Goal: Information Seeking & Learning: Learn about a topic

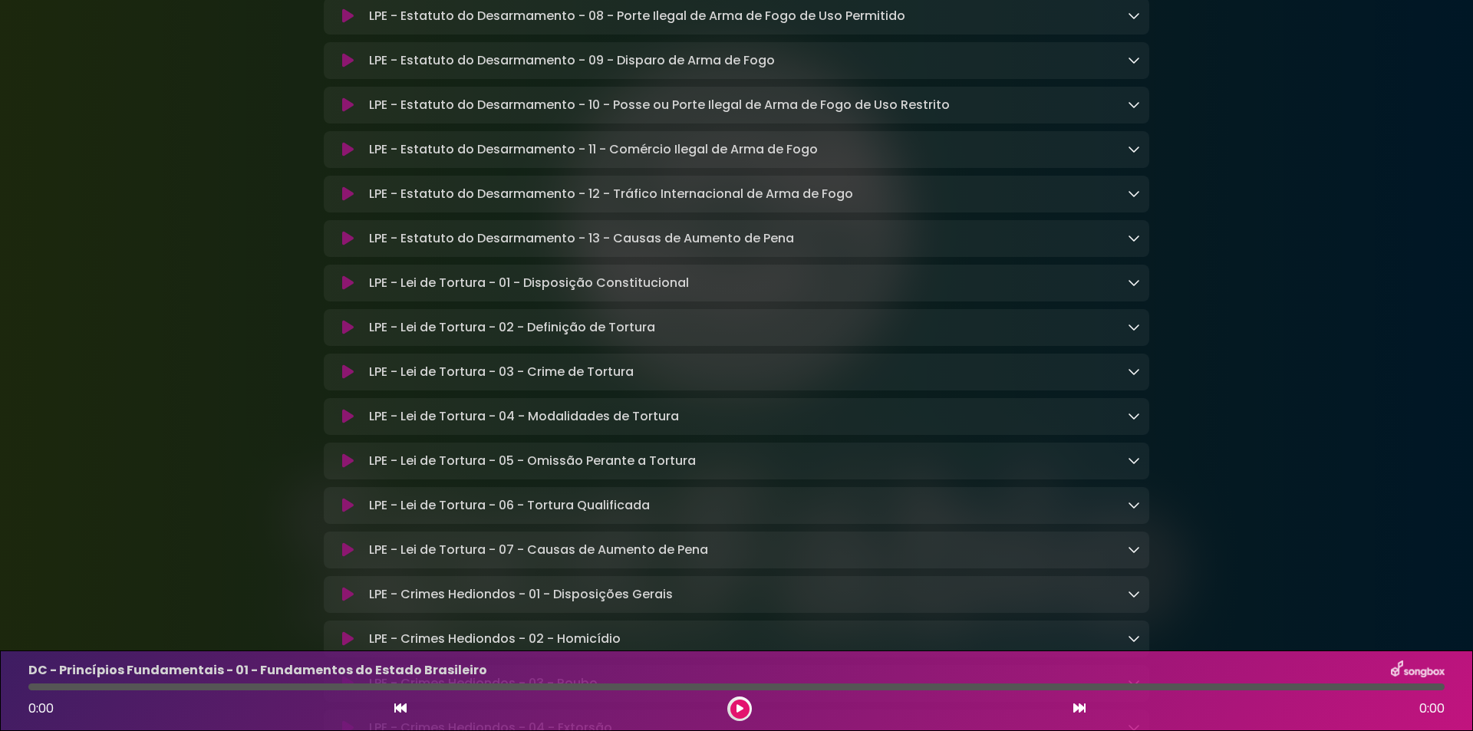
scroll to position [3886, 0]
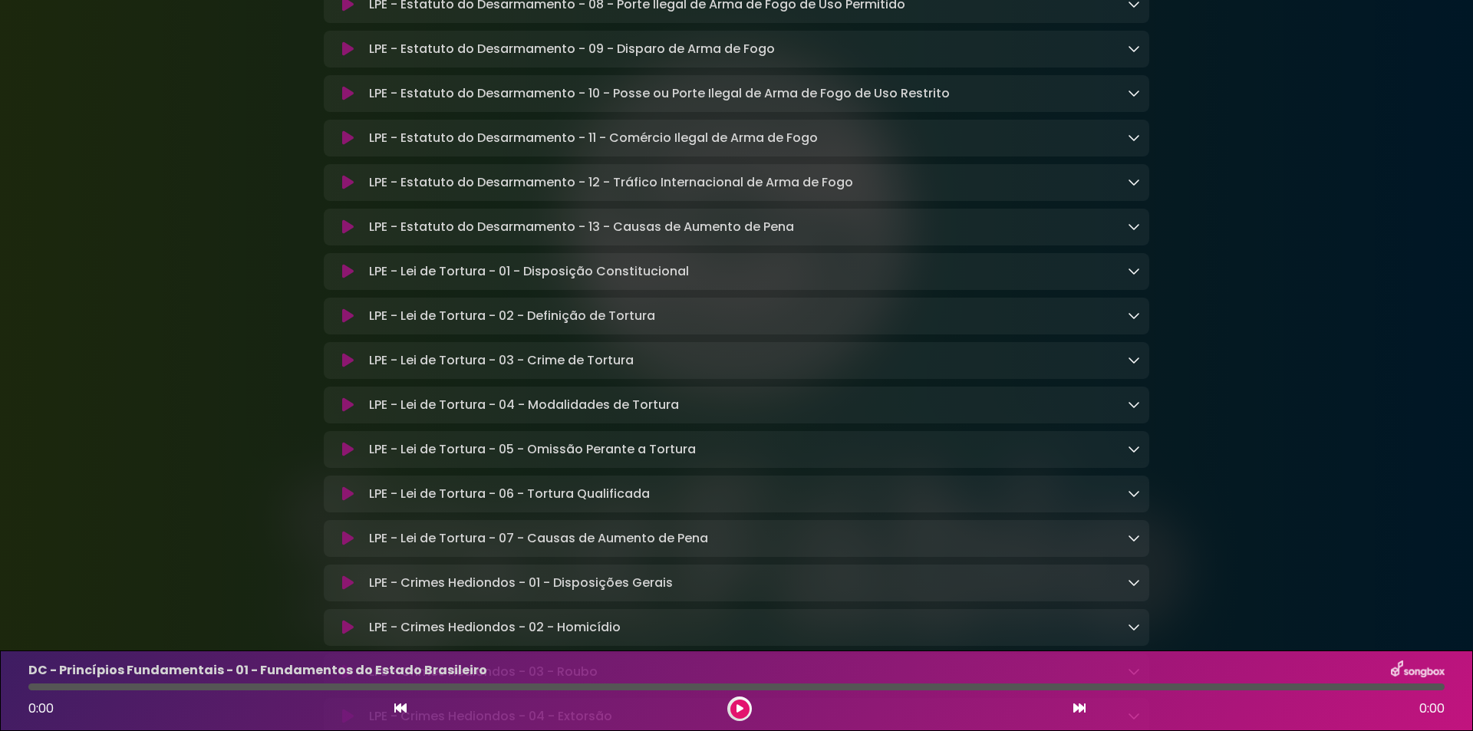
click at [1126, 281] on div "LPE - Lei de Tortura - 01 - Disposição Constitucional Loading Track..." at bounding box center [751, 271] width 777 height 18
click at [1133, 277] on icon at bounding box center [1133, 271] width 12 height 12
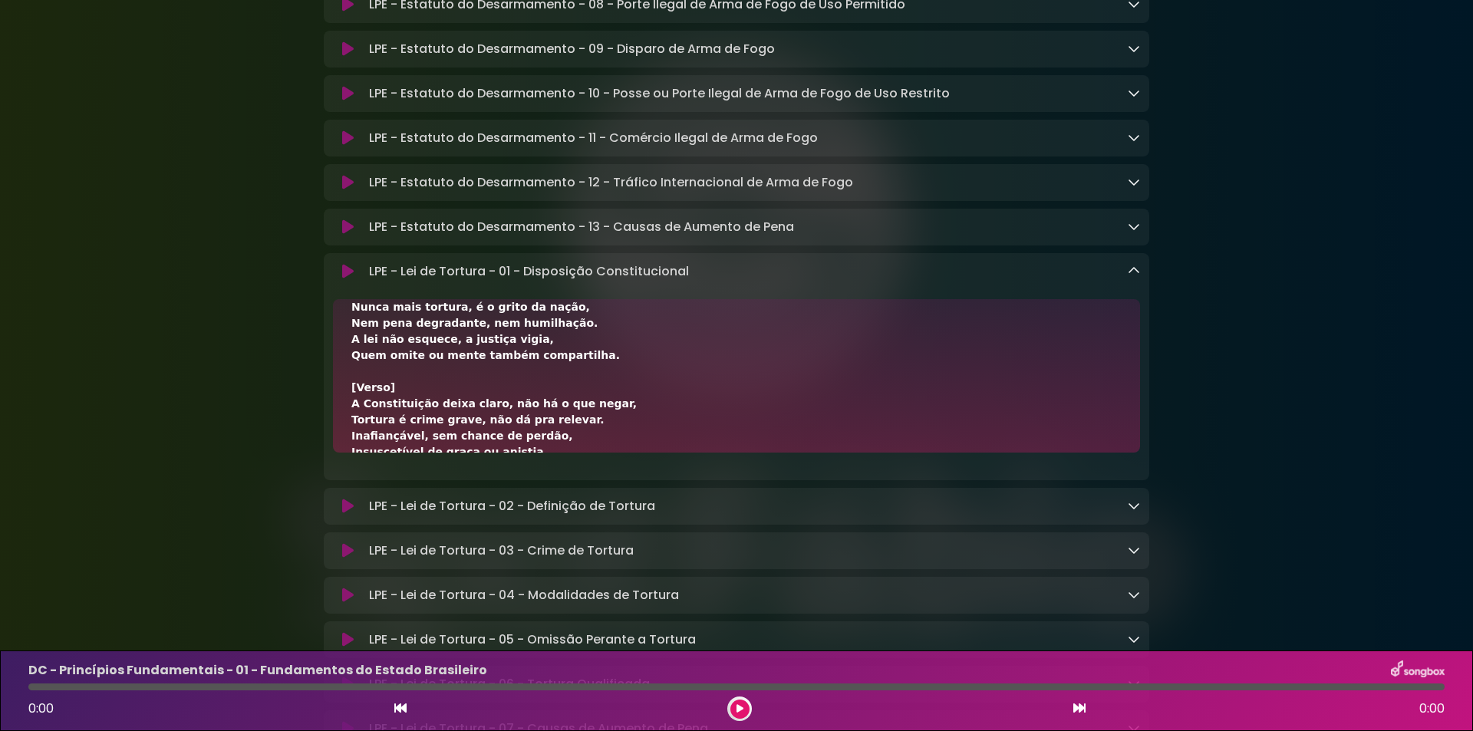
scroll to position [0, 0]
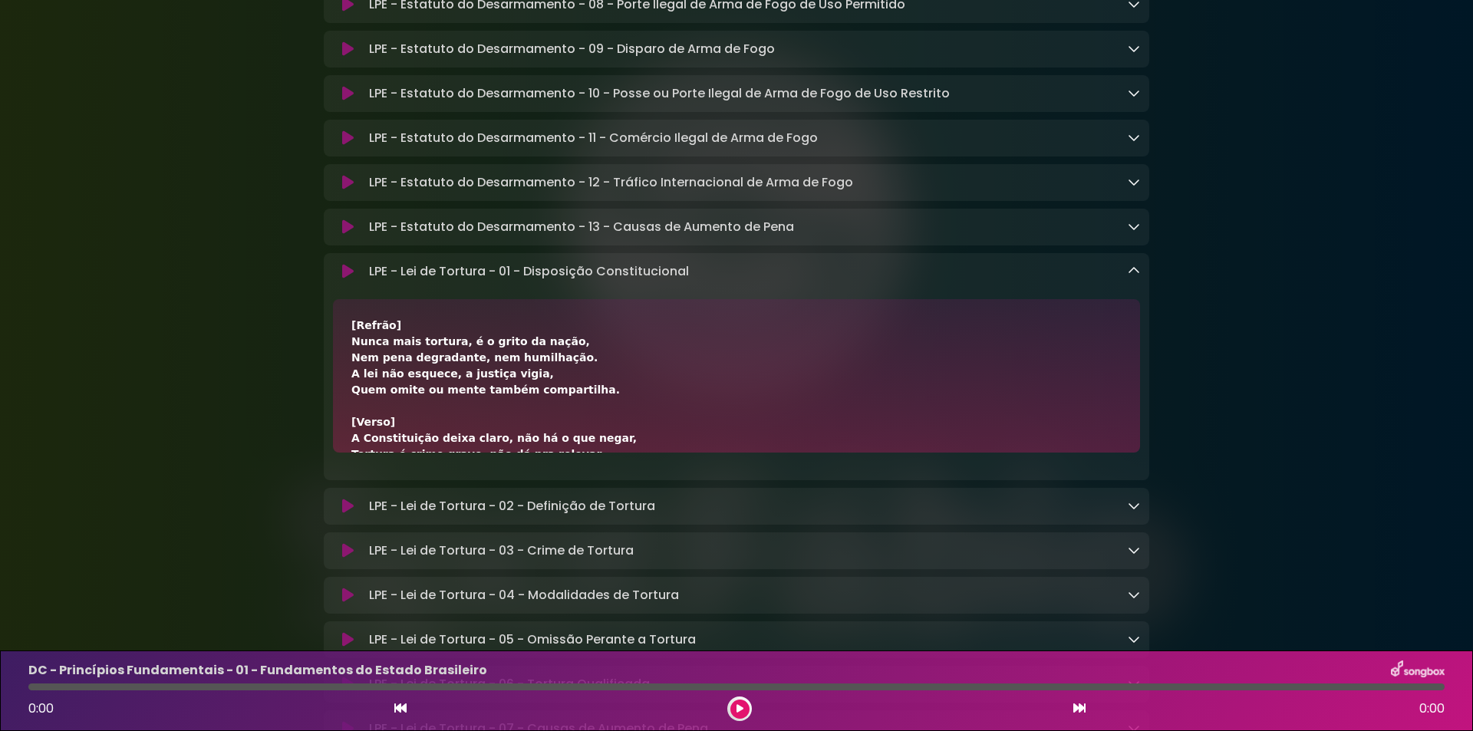
click at [351, 235] on icon at bounding box center [348, 226] width 12 height 15
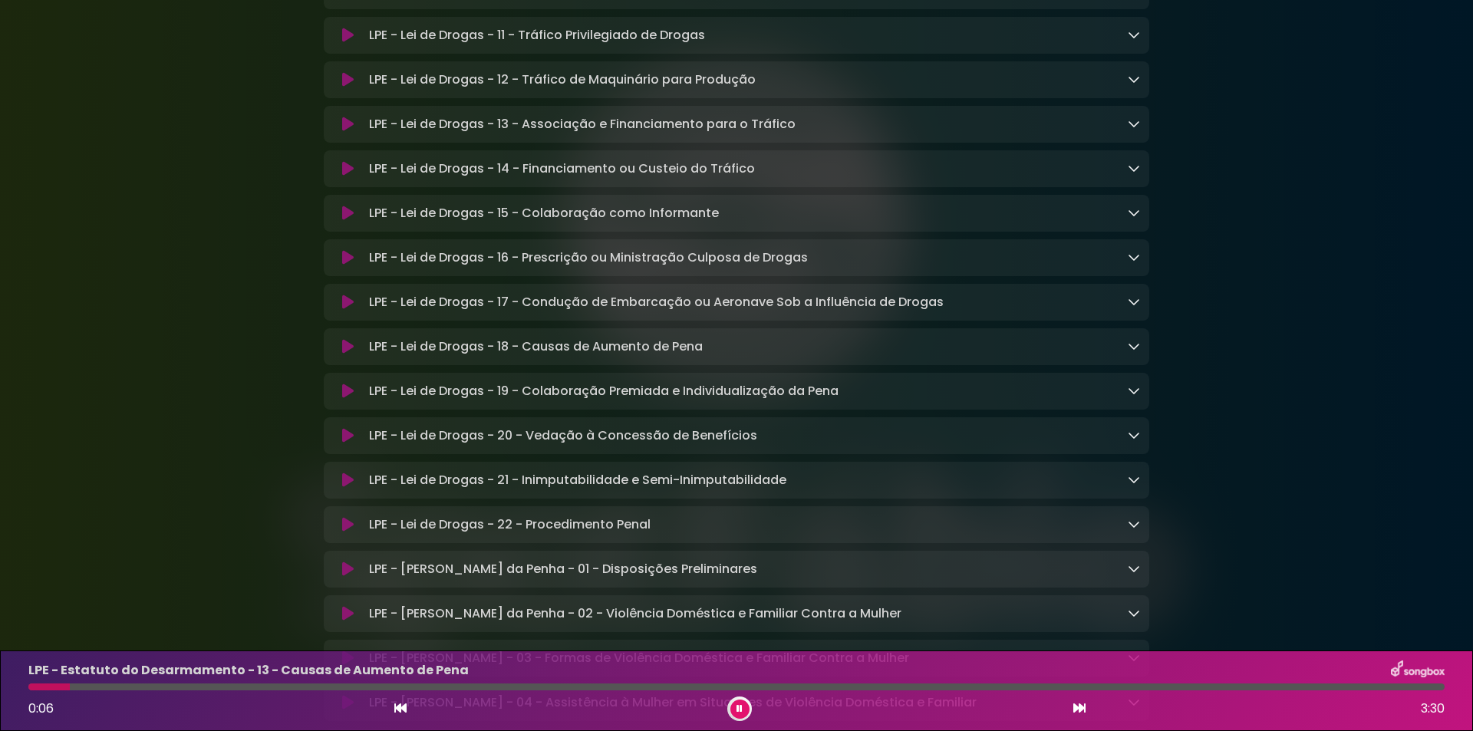
scroll to position [2454, 0]
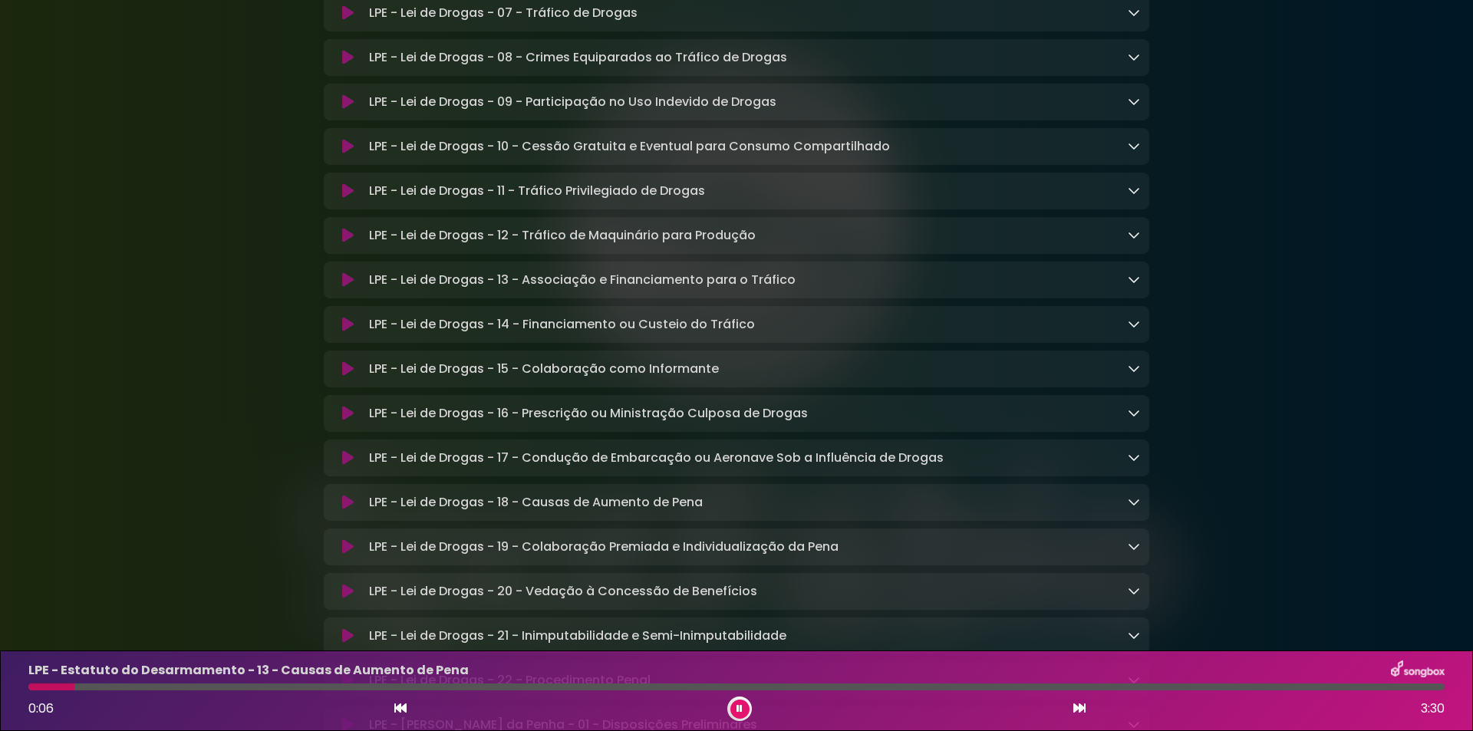
click at [351, 199] on icon at bounding box center [348, 190] width 12 height 15
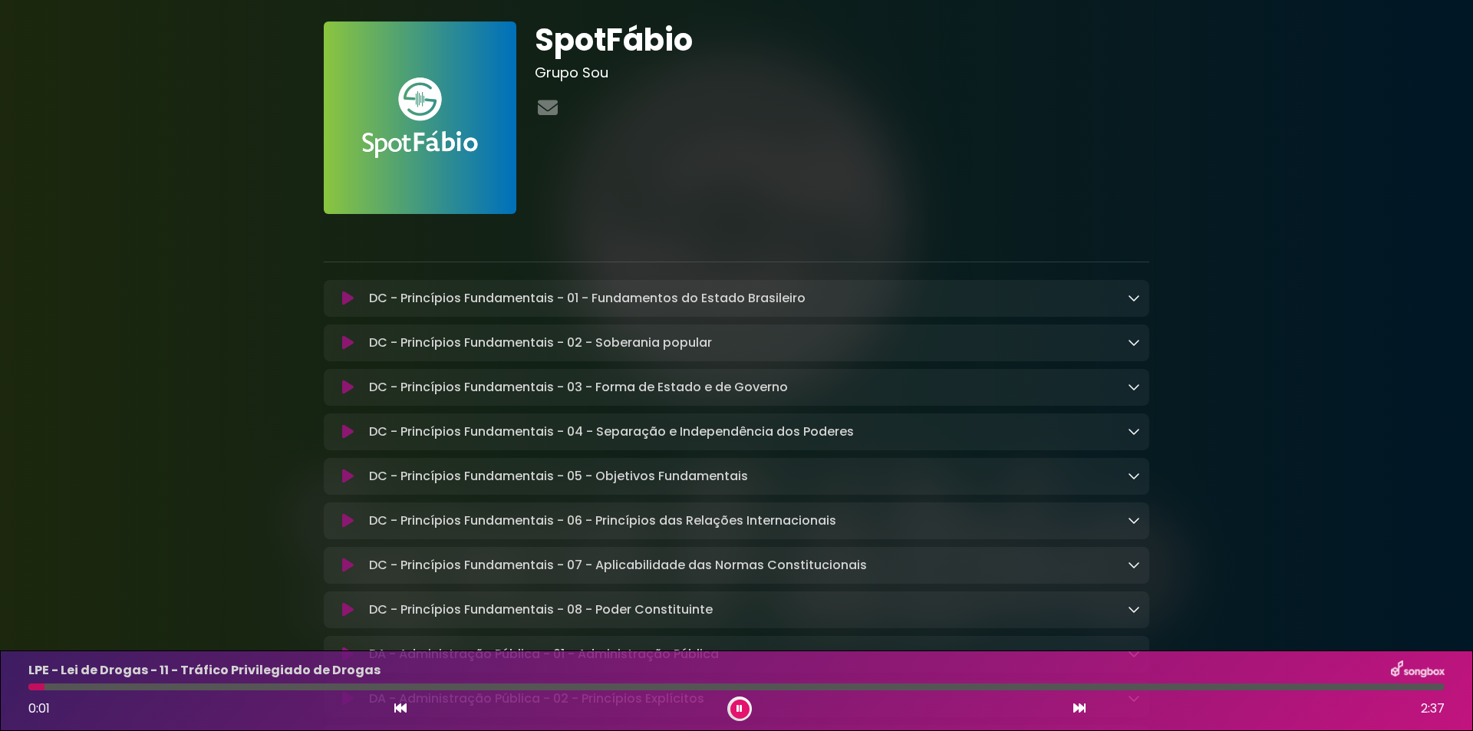
scroll to position [0, 0]
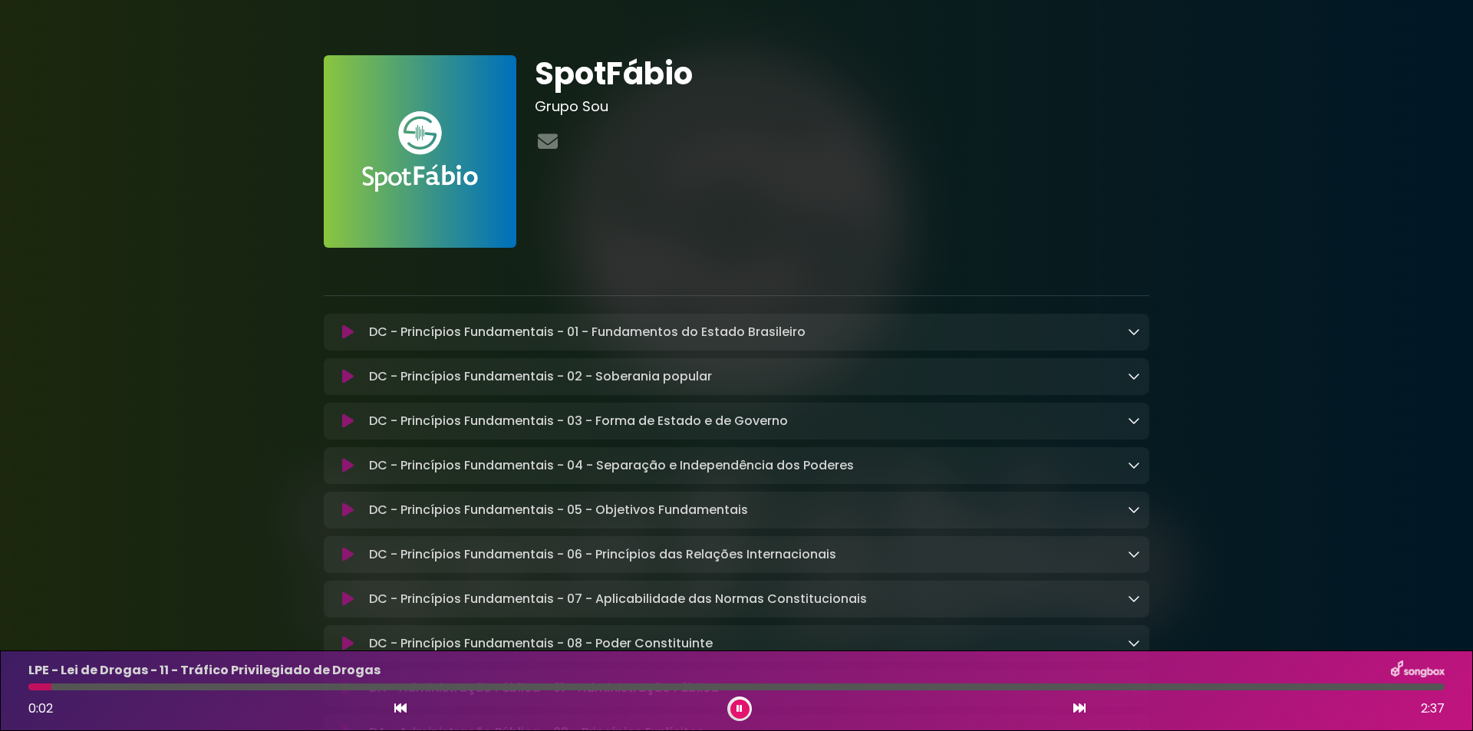
click at [342, 335] on icon at bounding box center [348, 331] width 12 height 15
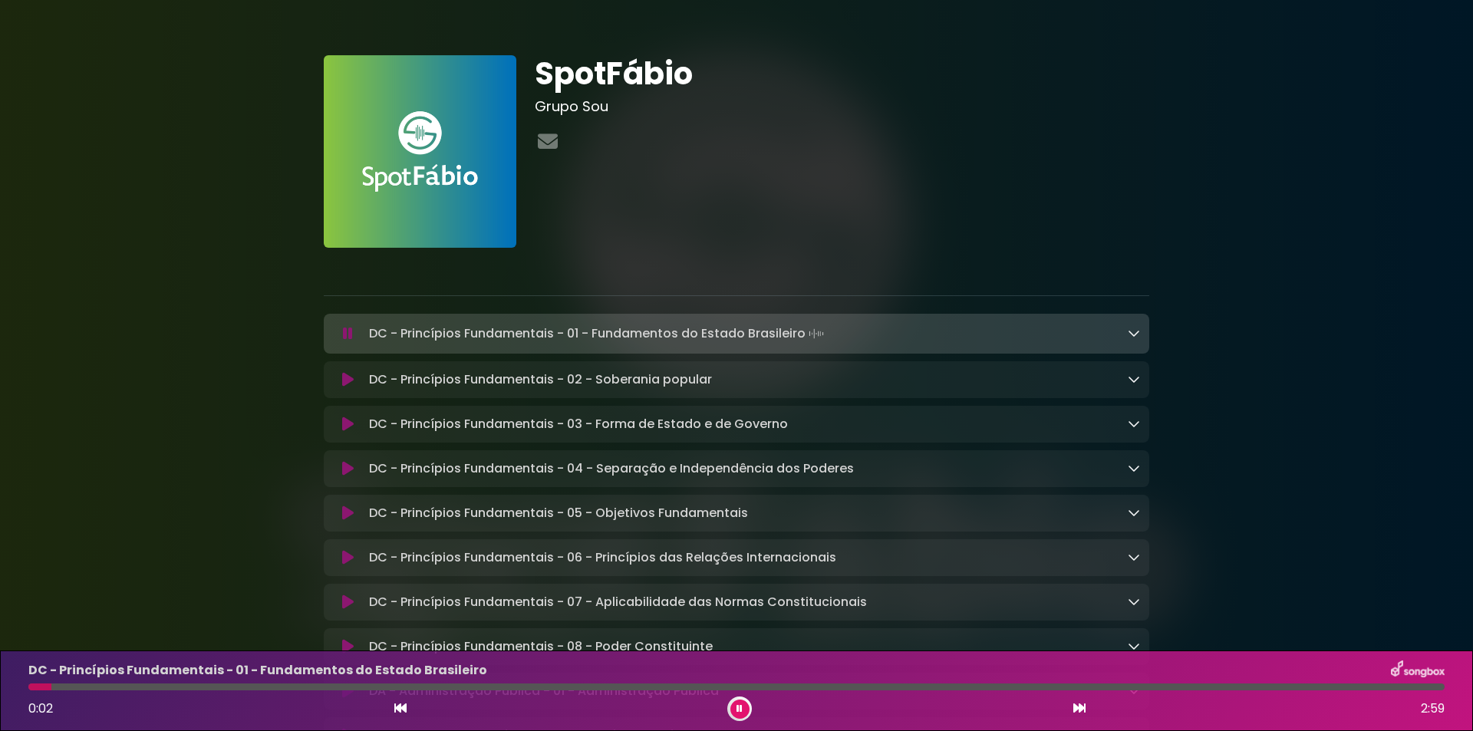
click at [1084, 705] on icon at bounding box center [1079, 708] width 12 height 12
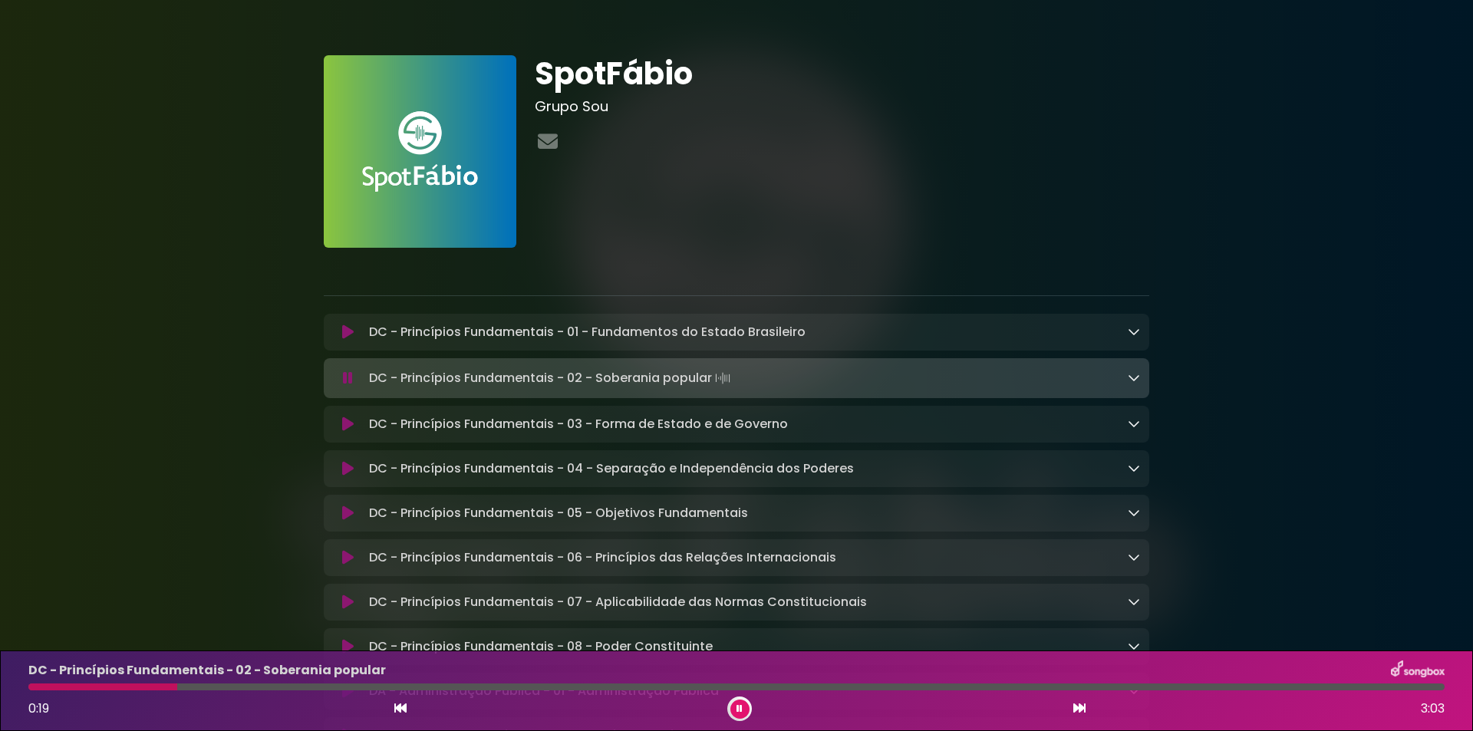
click at [1081, 715] on button at bounding box center [1079, 709] width 14 height 20
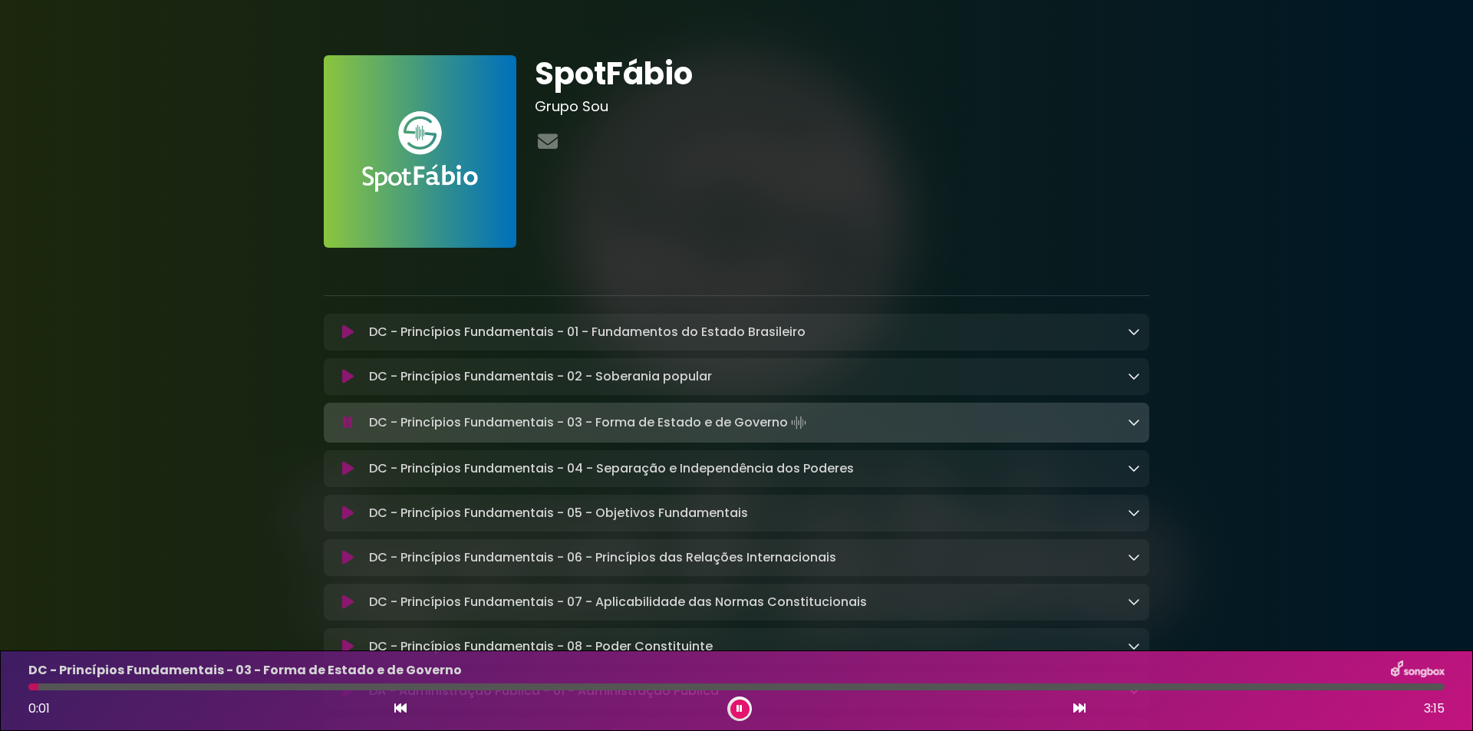
click at [1079, 706] on icon at bounding box center [1079, 708] width 12 height 12
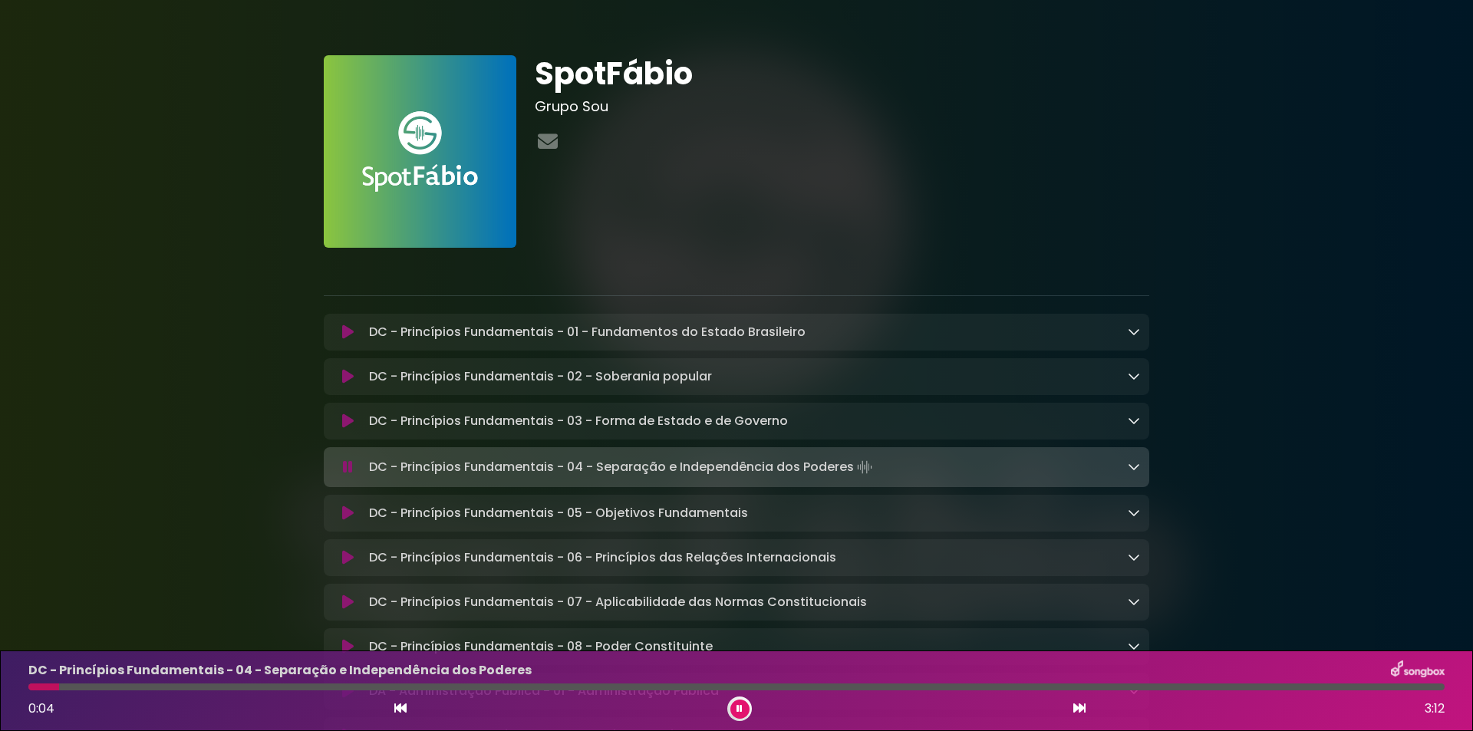
click at [1084, 708] on icon at bounding box center [1079, 708] width 12 height 12
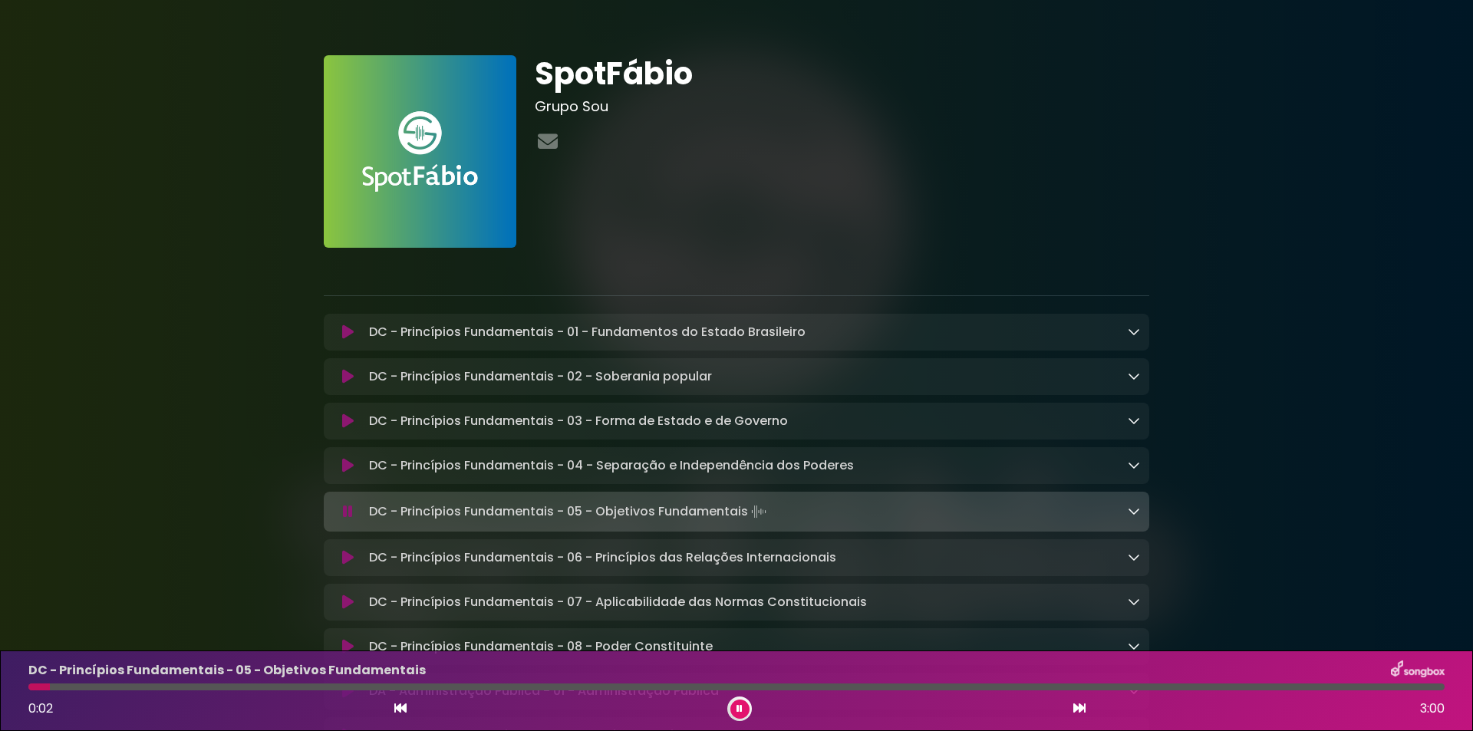
click at [1074, 706] on icon at bounding box center [1079, 708] width 12 height 12
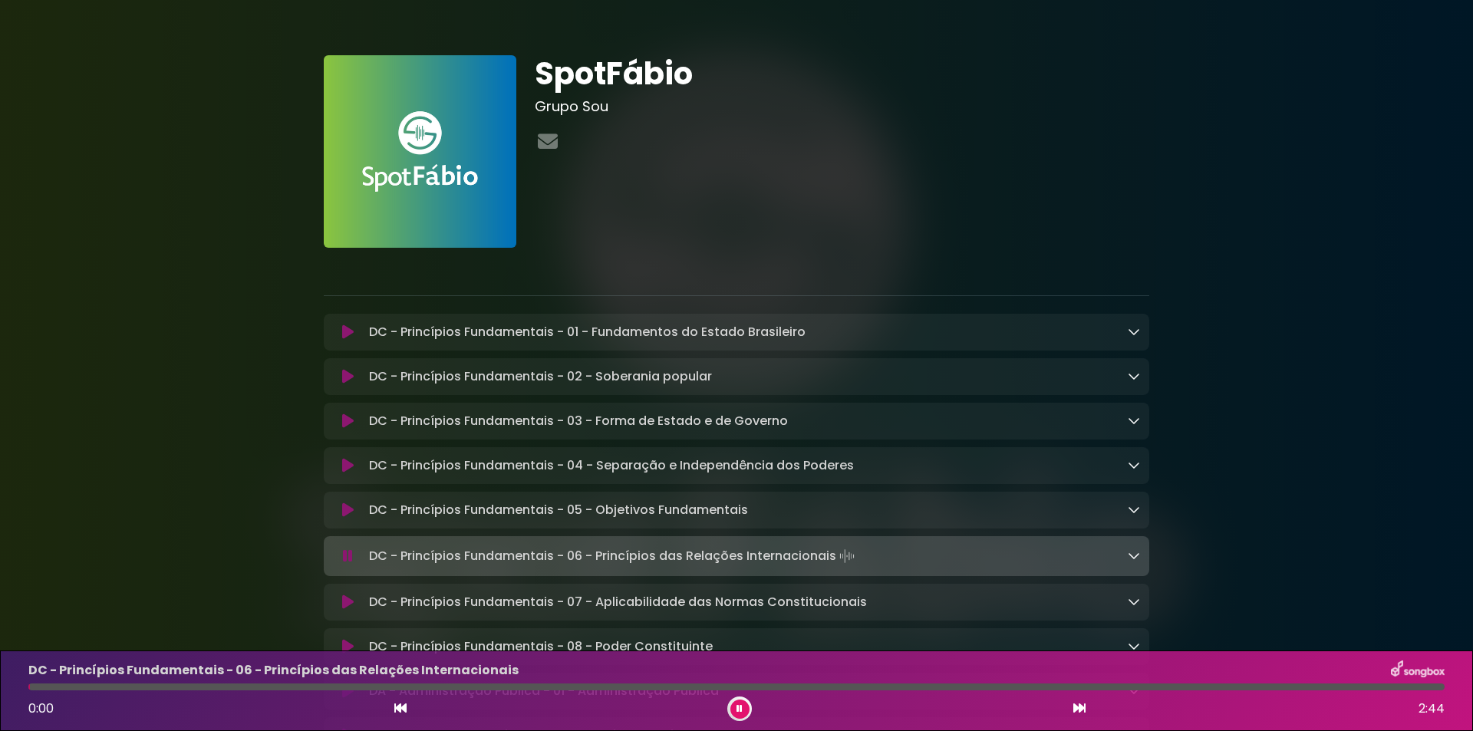
drag, startPoint x: 408, startPoint y: 706, endPoint x: 396, endPoint y: 706, distance: 12.3
click at [407, 708] on div "0:00 2:44" at bounding box center [736, 708] width 1434 height 25
click at [403, 702] on button at bounding box center [400, 709] width 14 height 20
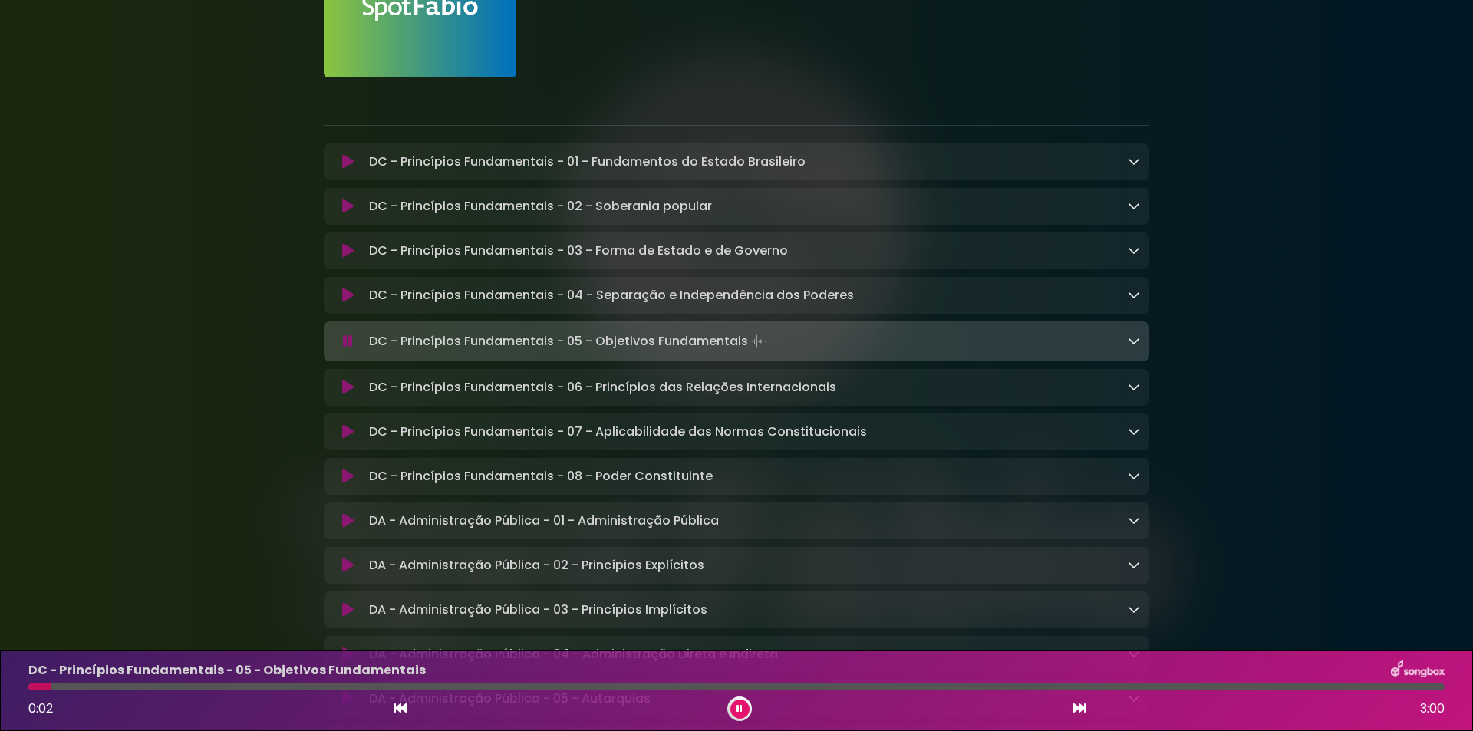
scroll to position [205, 0]
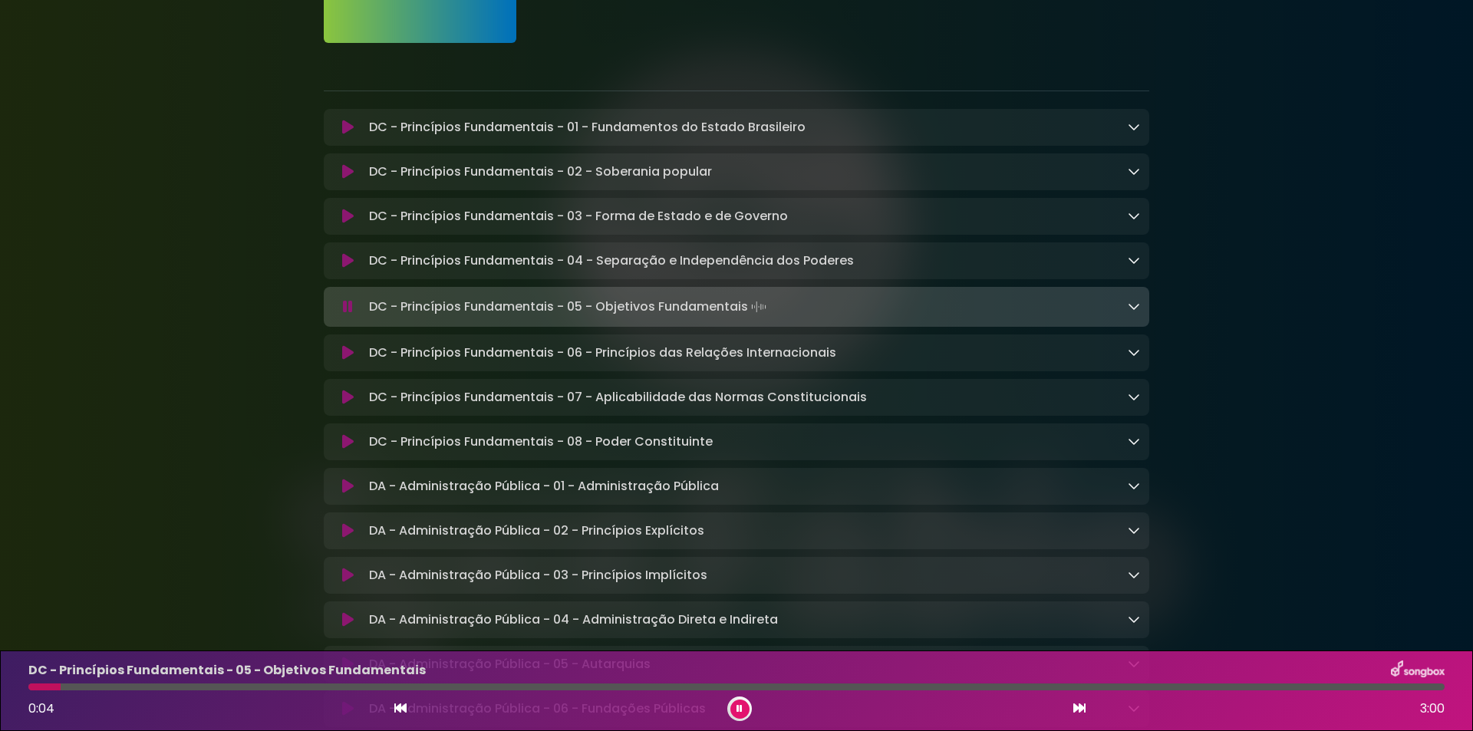
click at [1132, 308] on icon at bounding box center [1133, 306] width 12 height 12
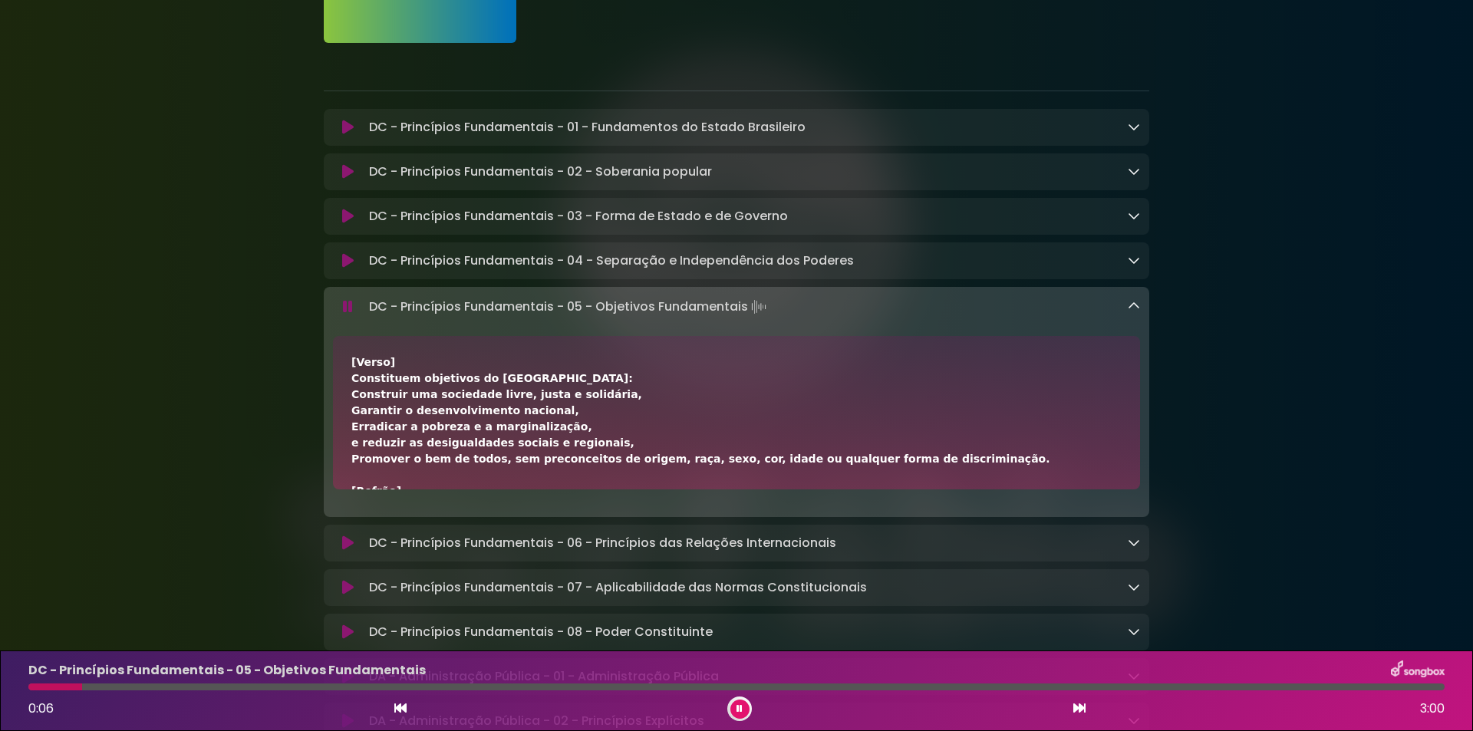
click at [728, 706] on div at bounding box center [739, 708] width 25 height 25
click at [736, 709] on icon at bounding box center [739, 708] width 6 height 9
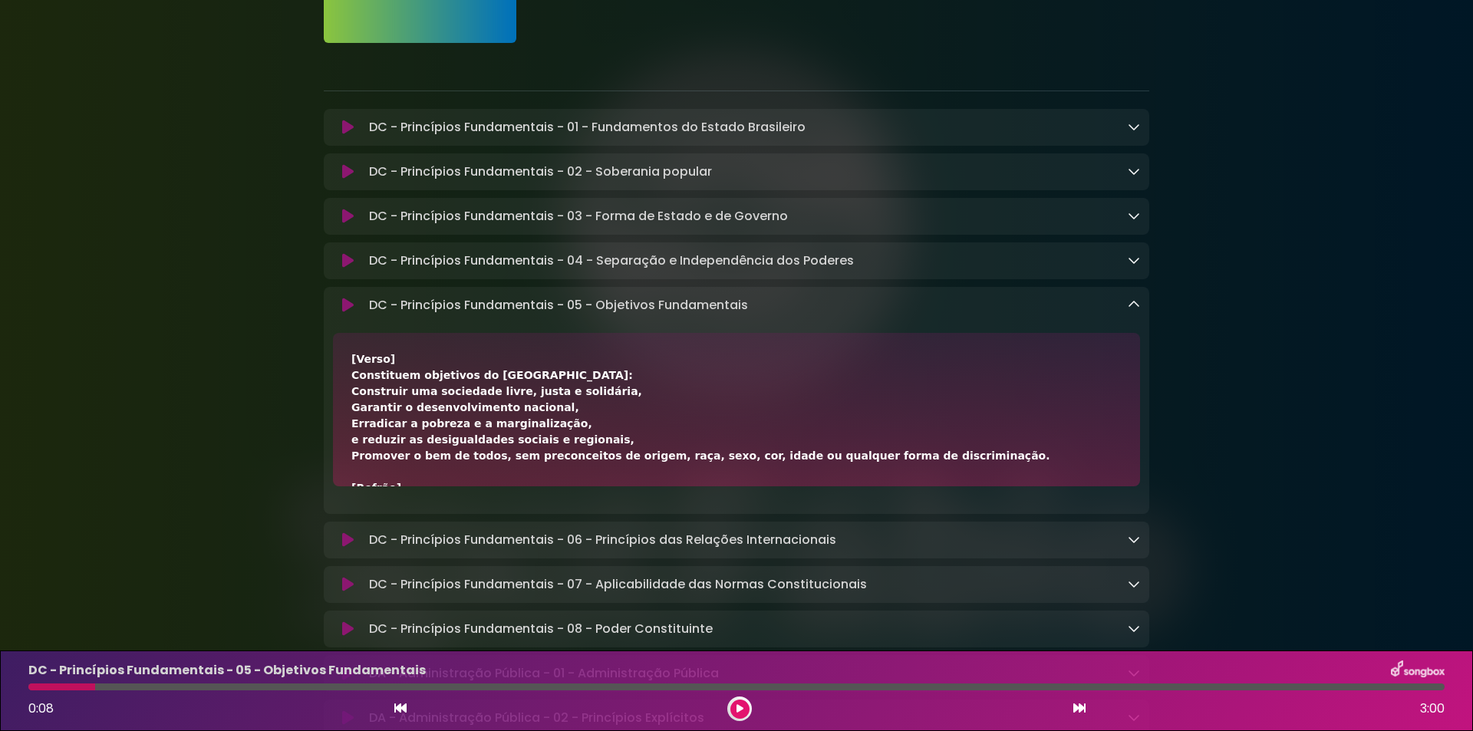
click at [742, 704] on icon at bounding box center [739, 708] width 7 height 9
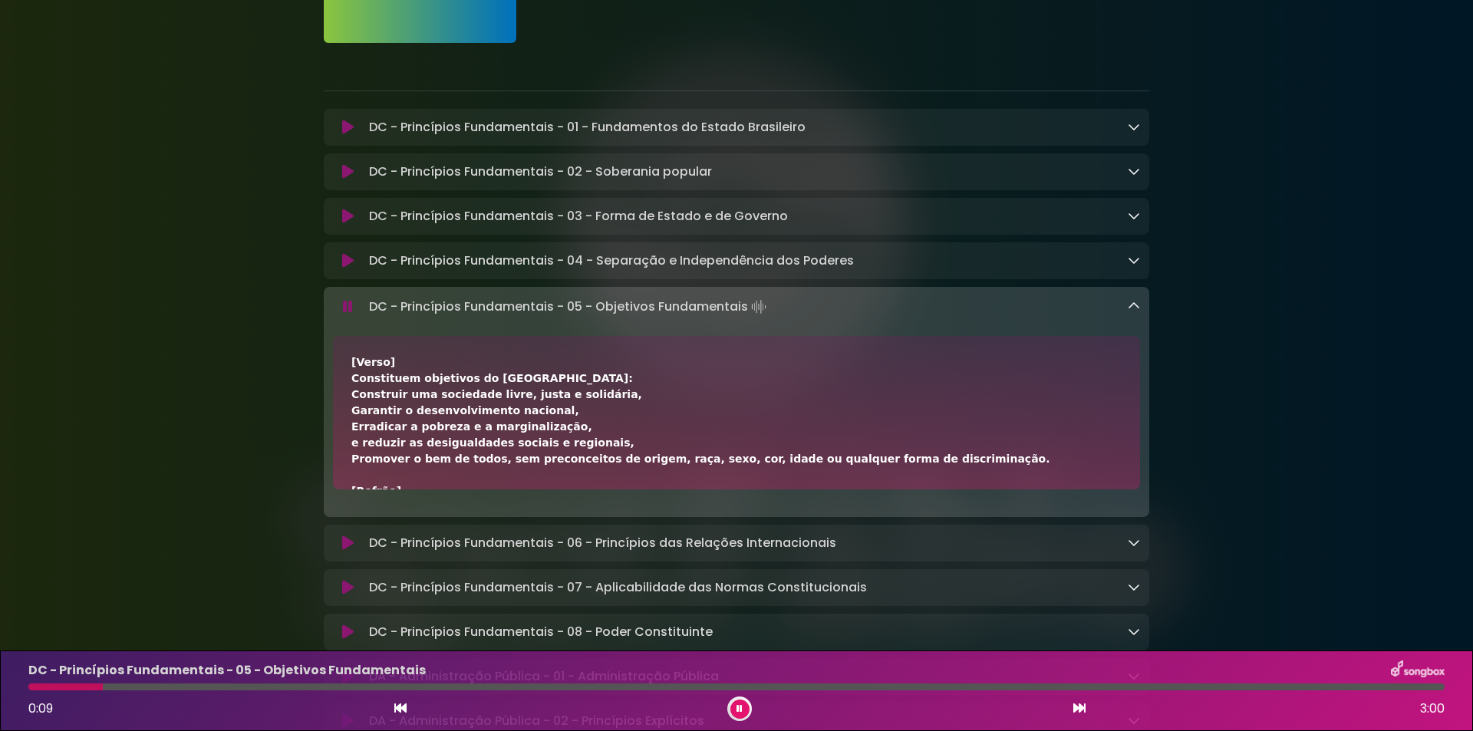
scroll to position [102, 0]
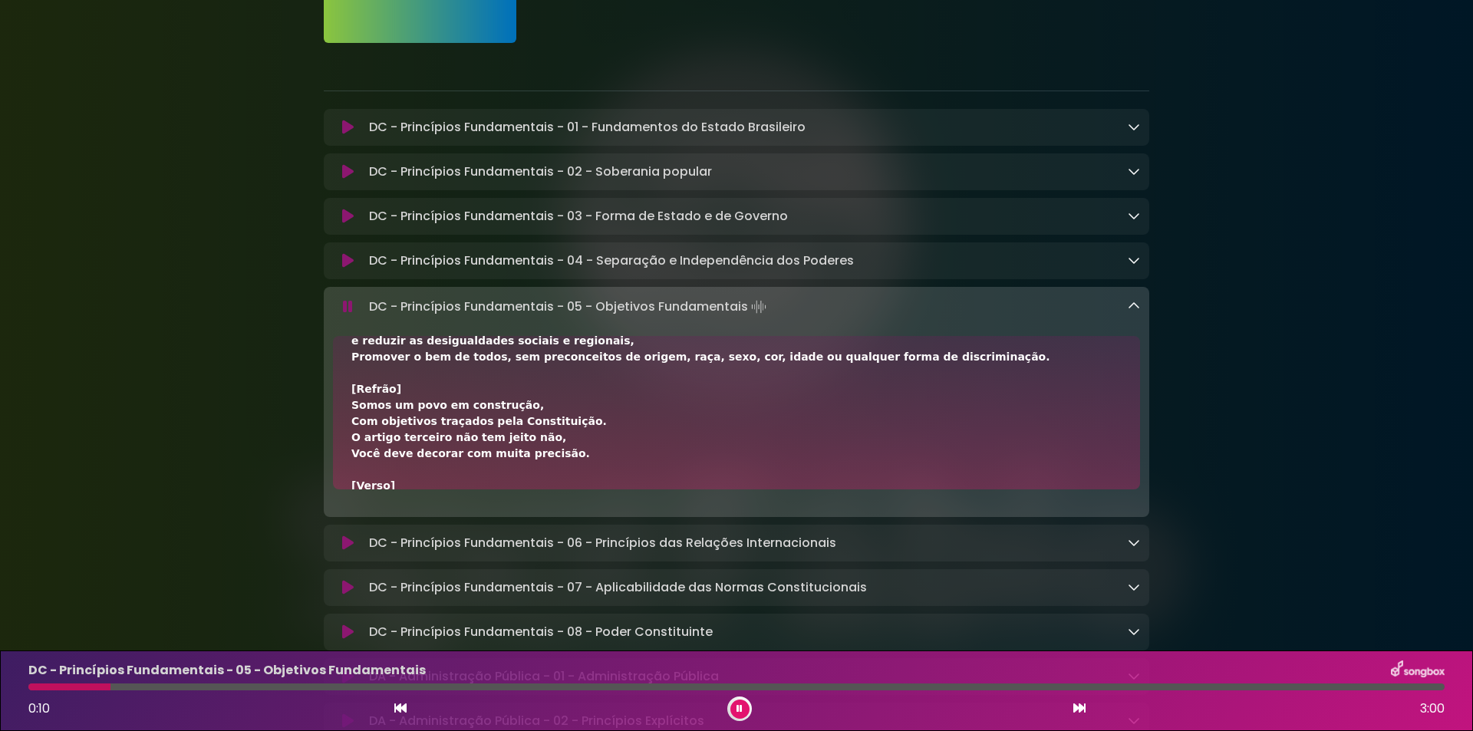
click at [200, 693] on div "DC - Princípios Fundamentais - 05 - Objetivos Fundamentais 0:10 3:00" at bounding box center [736, 690] width 1434 height 61
click at [219, 686] on div at bounding box center [736, 686] width 1416 height 7
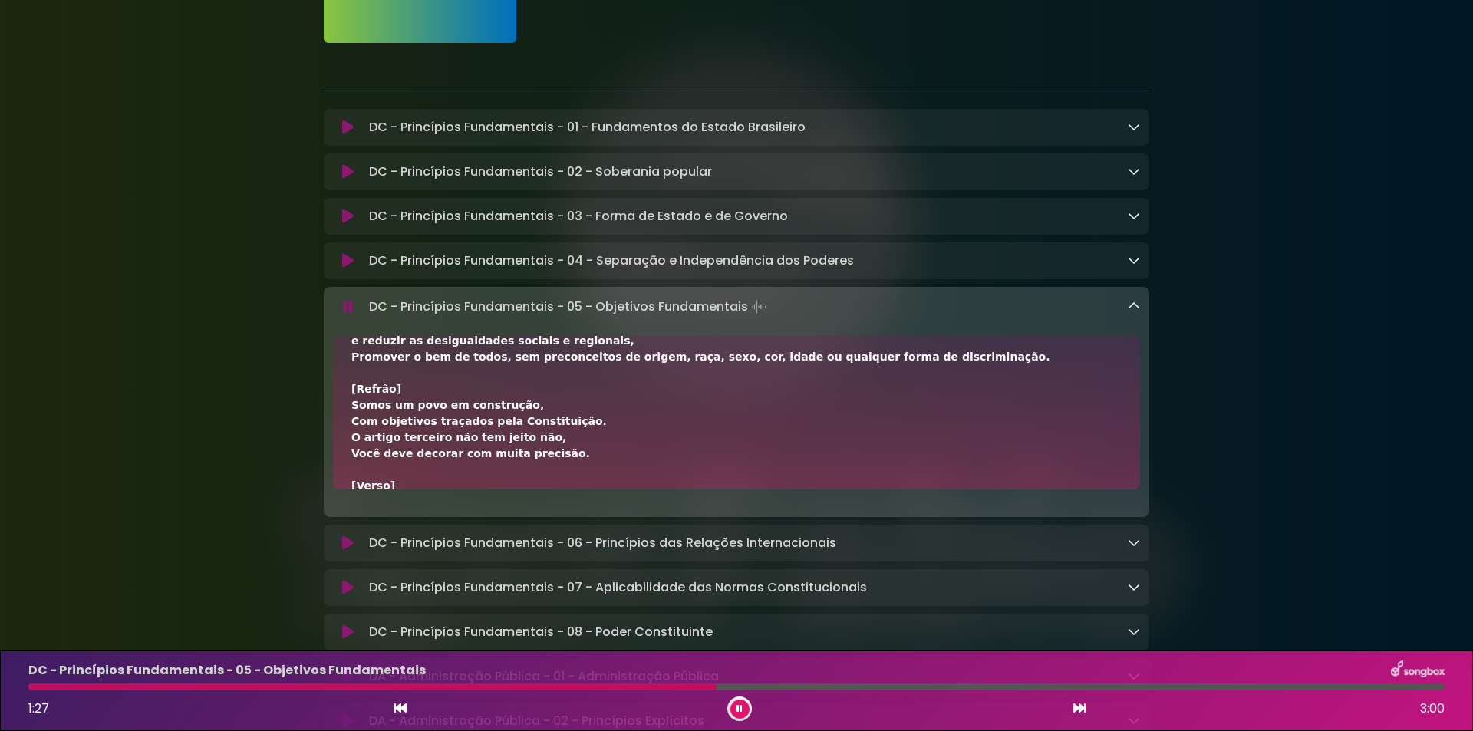
click at [734, 709] on button at bounding box center [739, 708] width 19 height 19
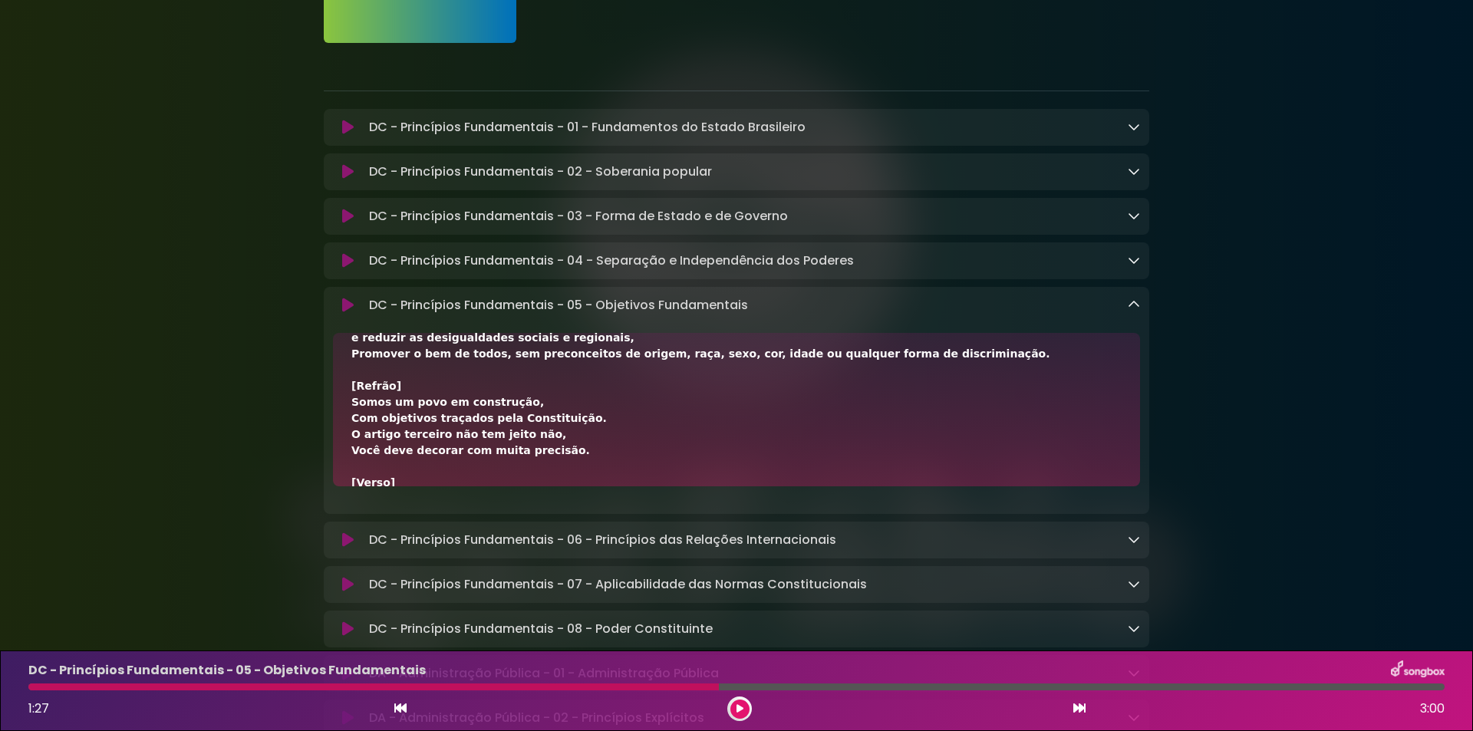
drag, startPoint x: 369, startPoint y: 304, endPoint x: 778, endPoint y: 305, distance: 409.5
click at [778, 305] on div "DC - Princípios Fundamentais - 05 - Objetivos Fundamentais Loading Track..." at bounding box center [751, 305] width 777 height 18
copy p "DC - Princípios Fundamentais - 05 - Objetivos Fundamentais"
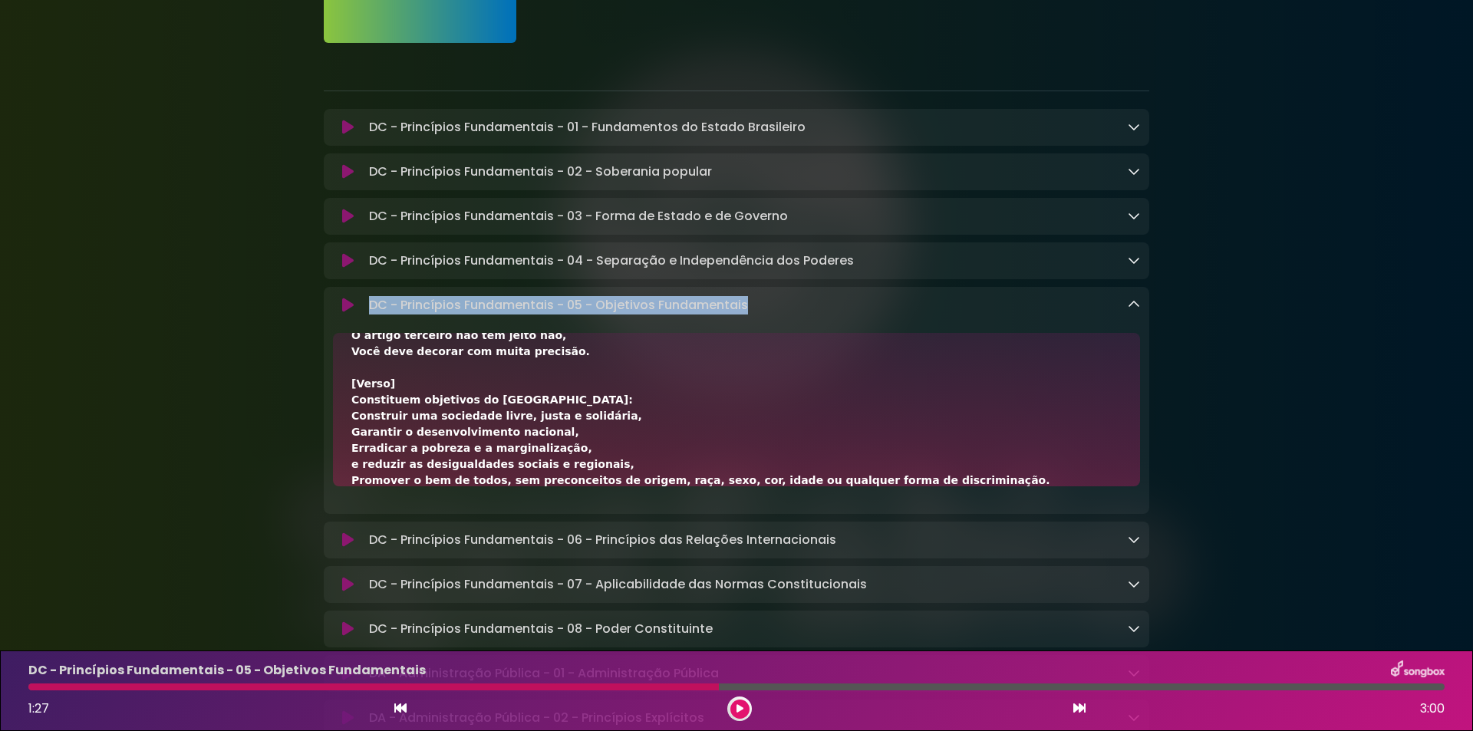
scroll to position [205, 0]
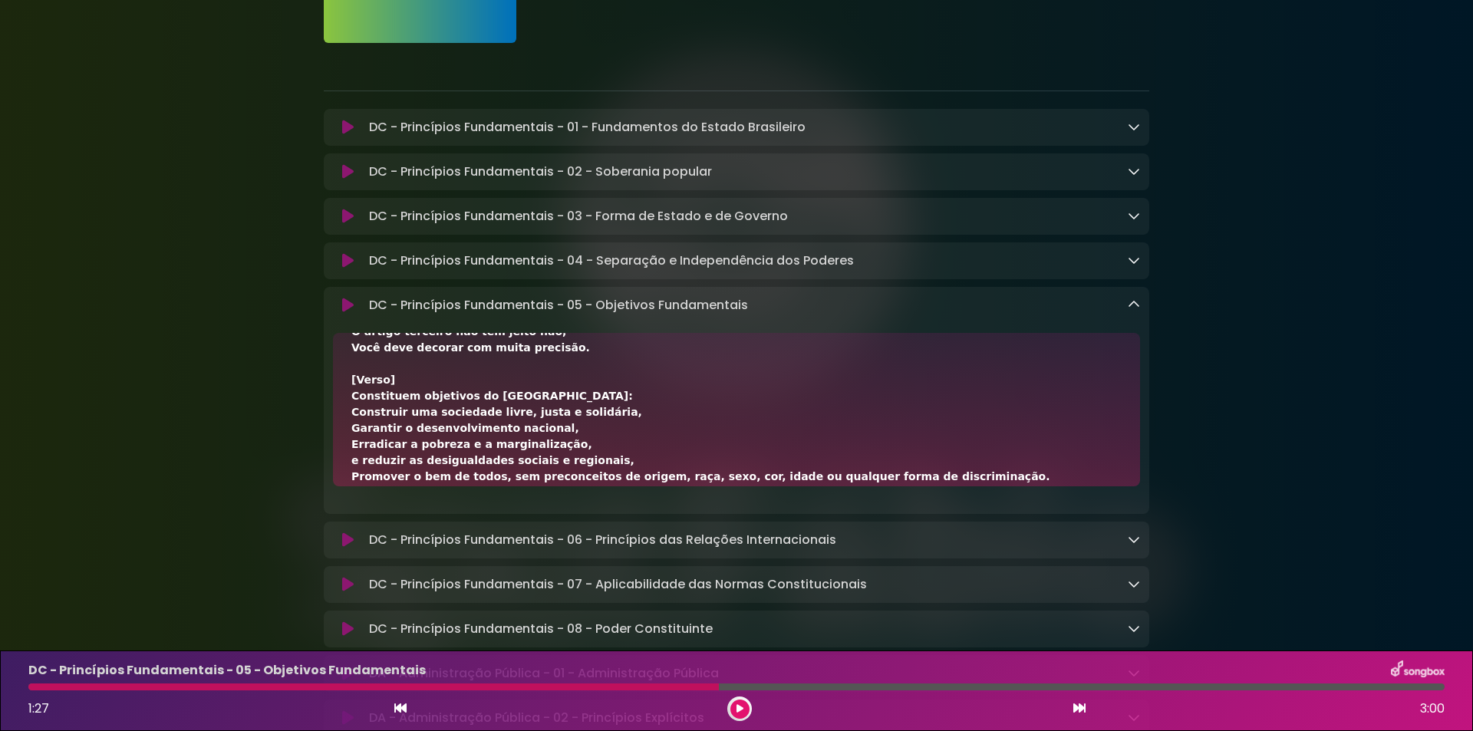
click at [1125, 308] on div "DC - Princípios Fundamentais - 05 - Objetivos Fundamentais Loading Track..." at bounding box center [751, 305] width 777 height 18
click at [1129, 306] on icon at bounding box center [1133, 304] width 12 height 12
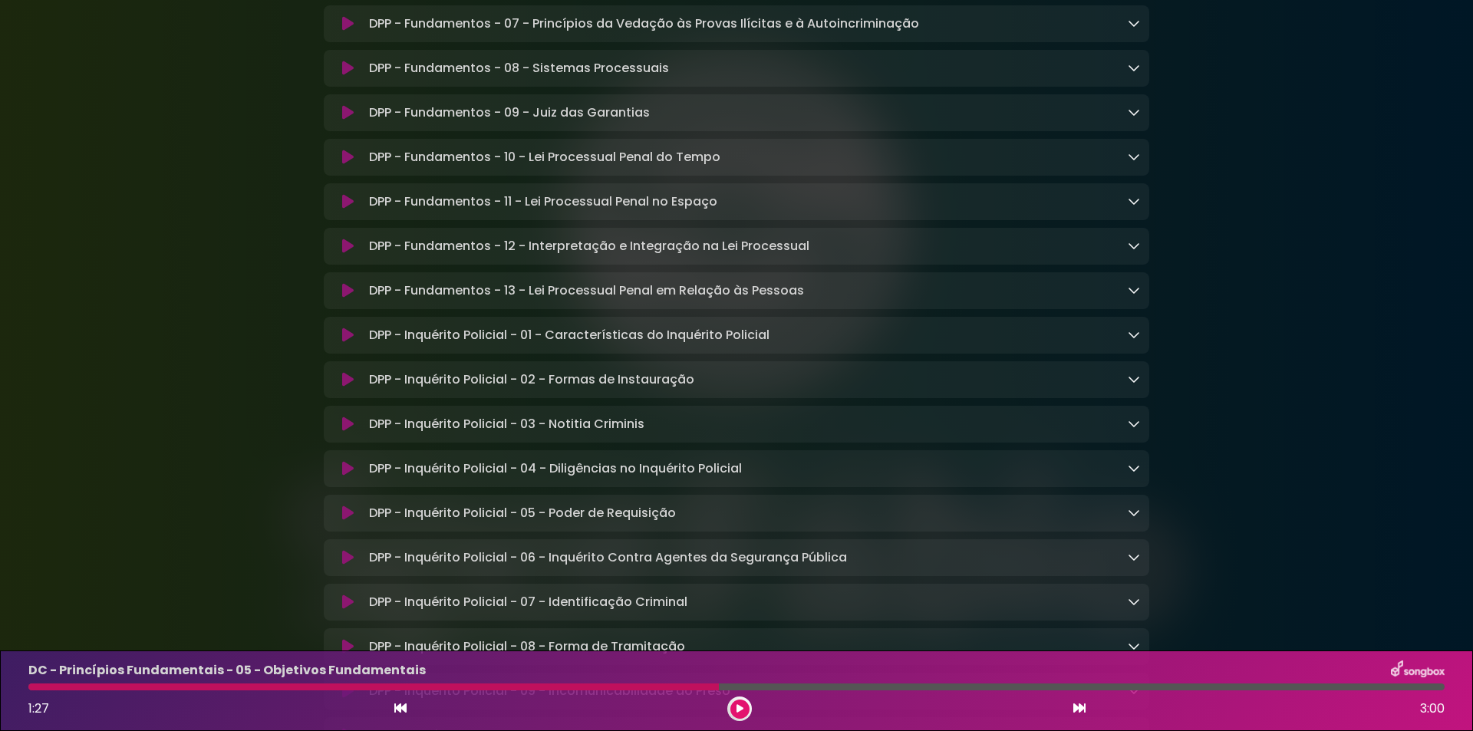
scroll to position [5420, 0]
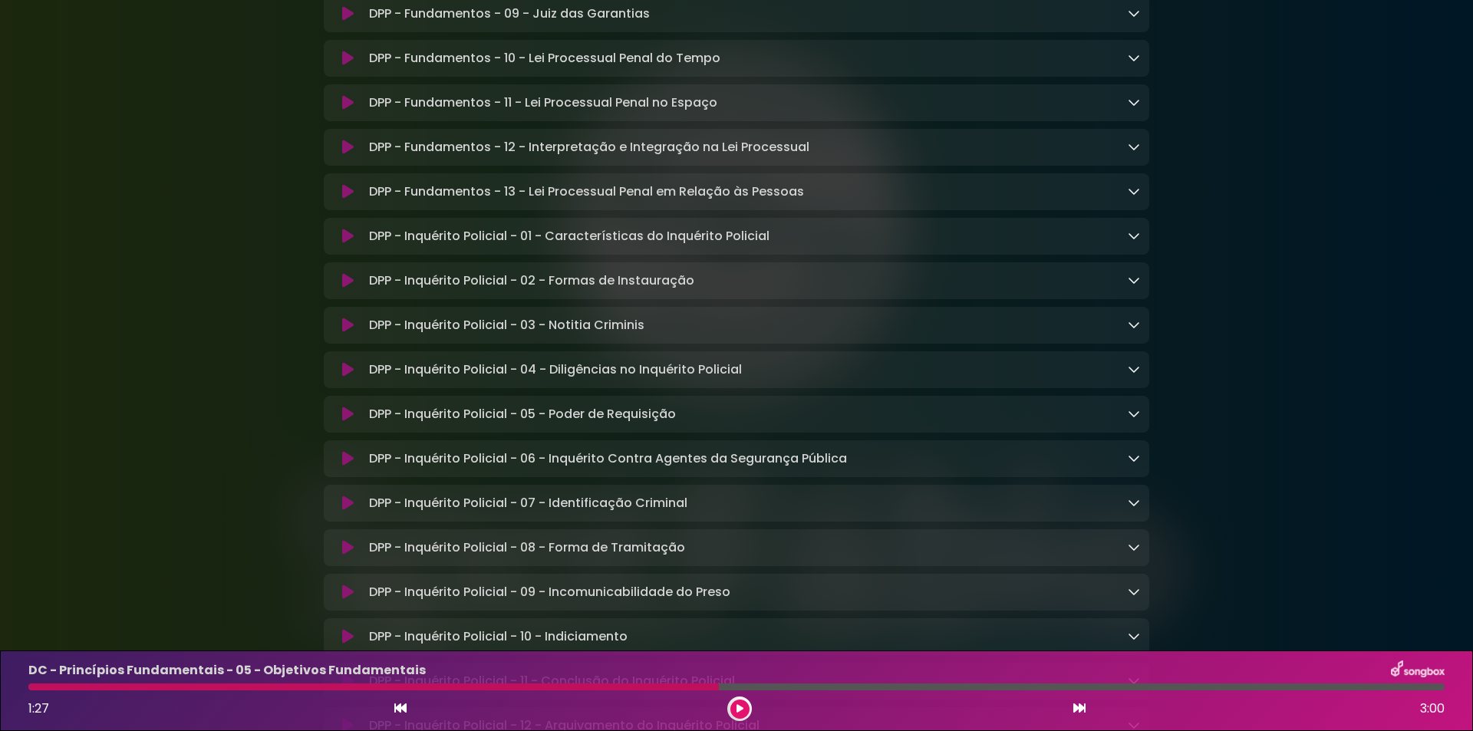
click at [348, 511] on icon at bounding box center [348, 502] width 12 height 15
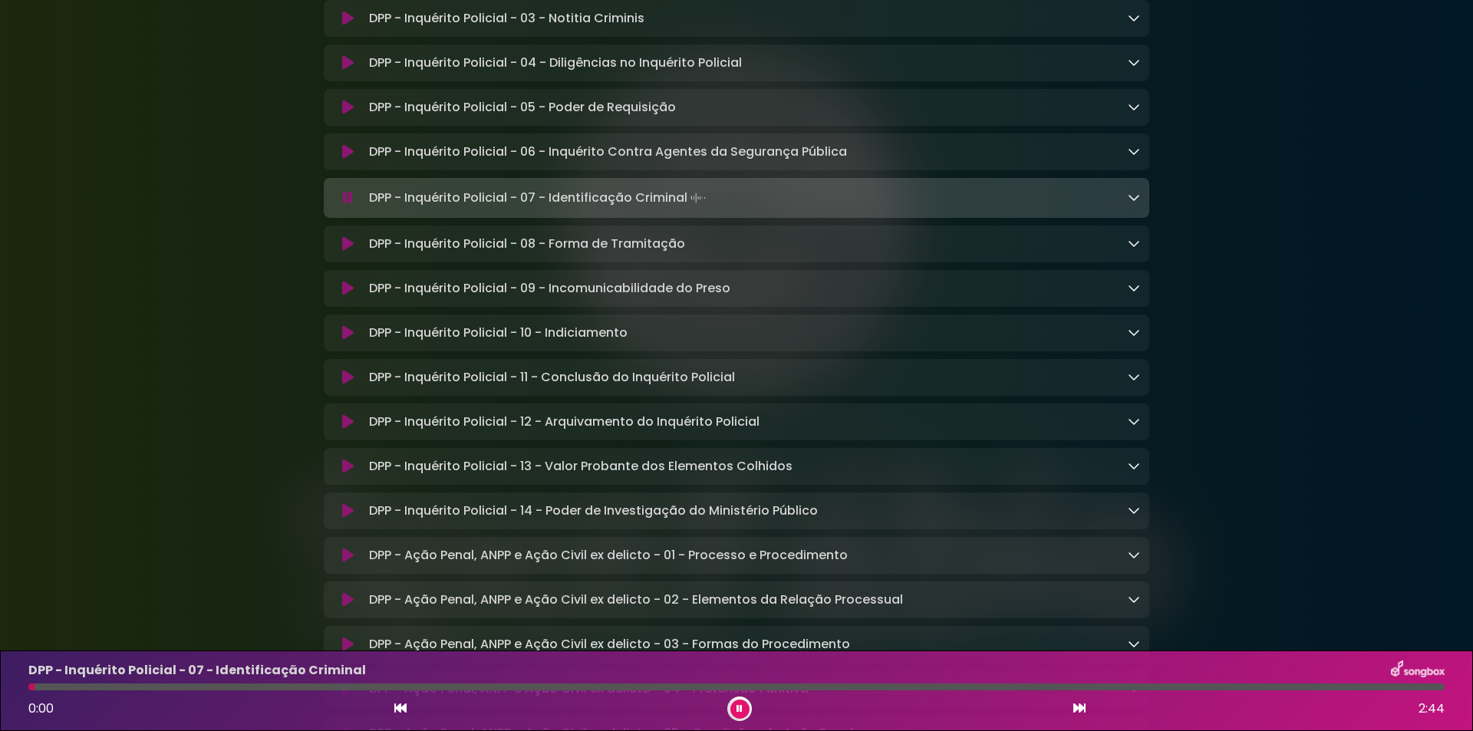
click at [1134, 203] on icon at bounding box center [1133, 197] width 12 height 12
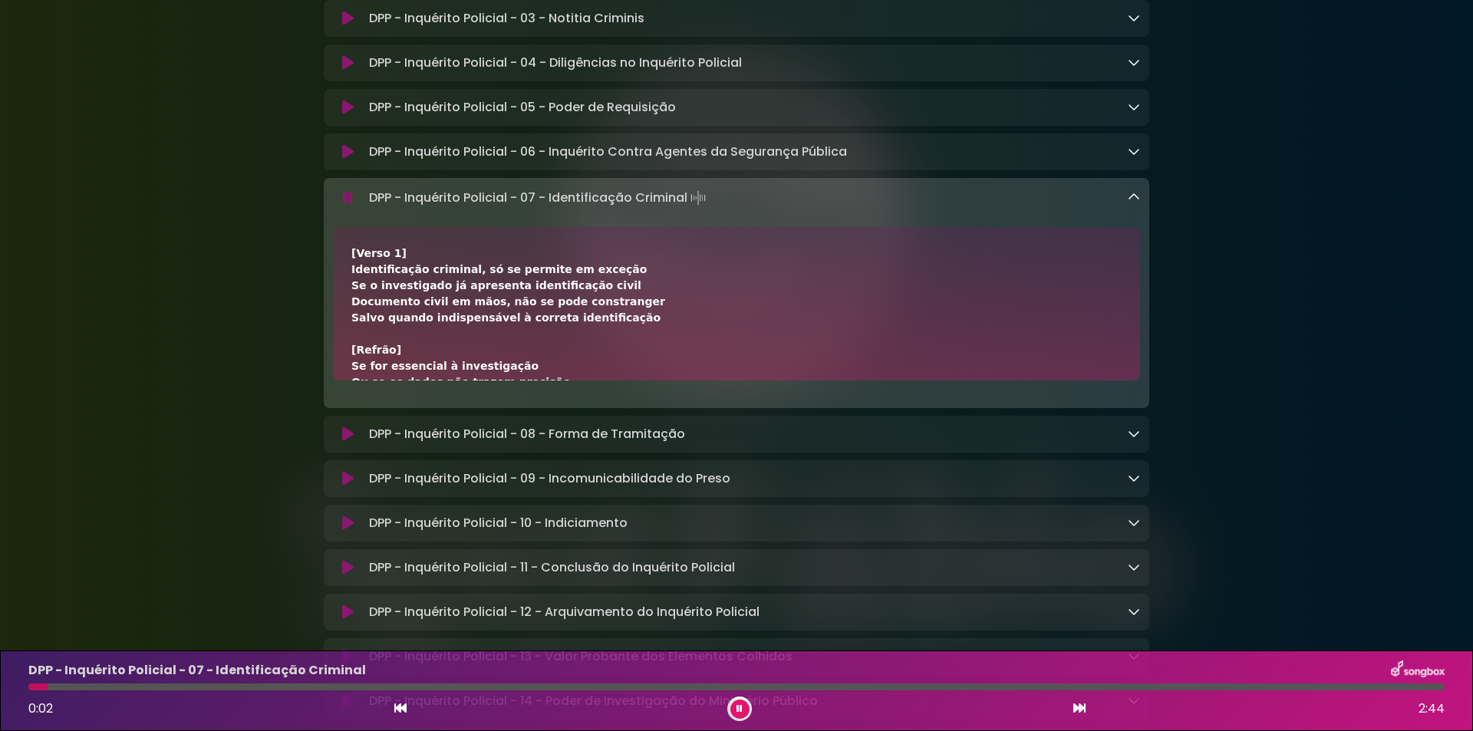
click at [348, 206] on icon at bounding box center [348, 197] width 12 height 16
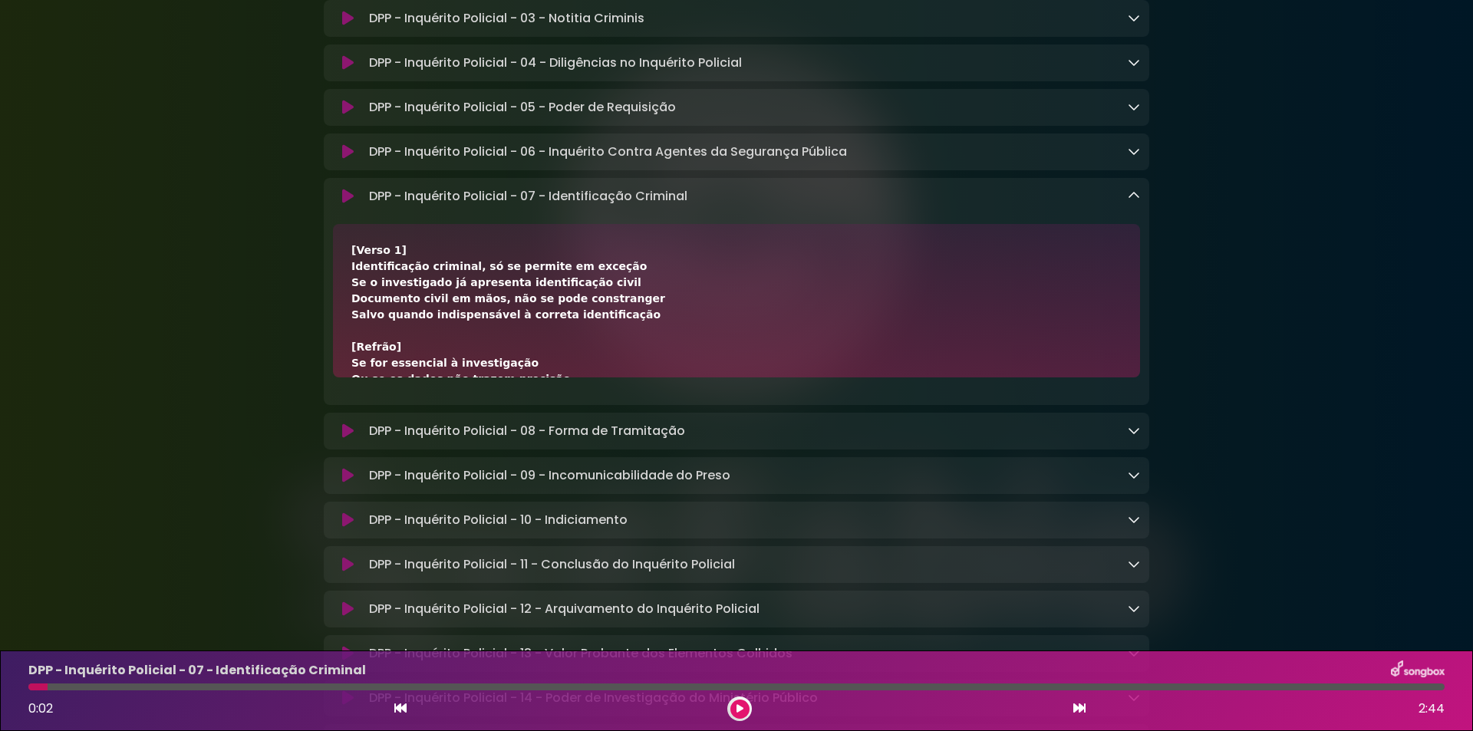
click at [350, 204] on icon at bounding box center [347, 196] width 13 height 16
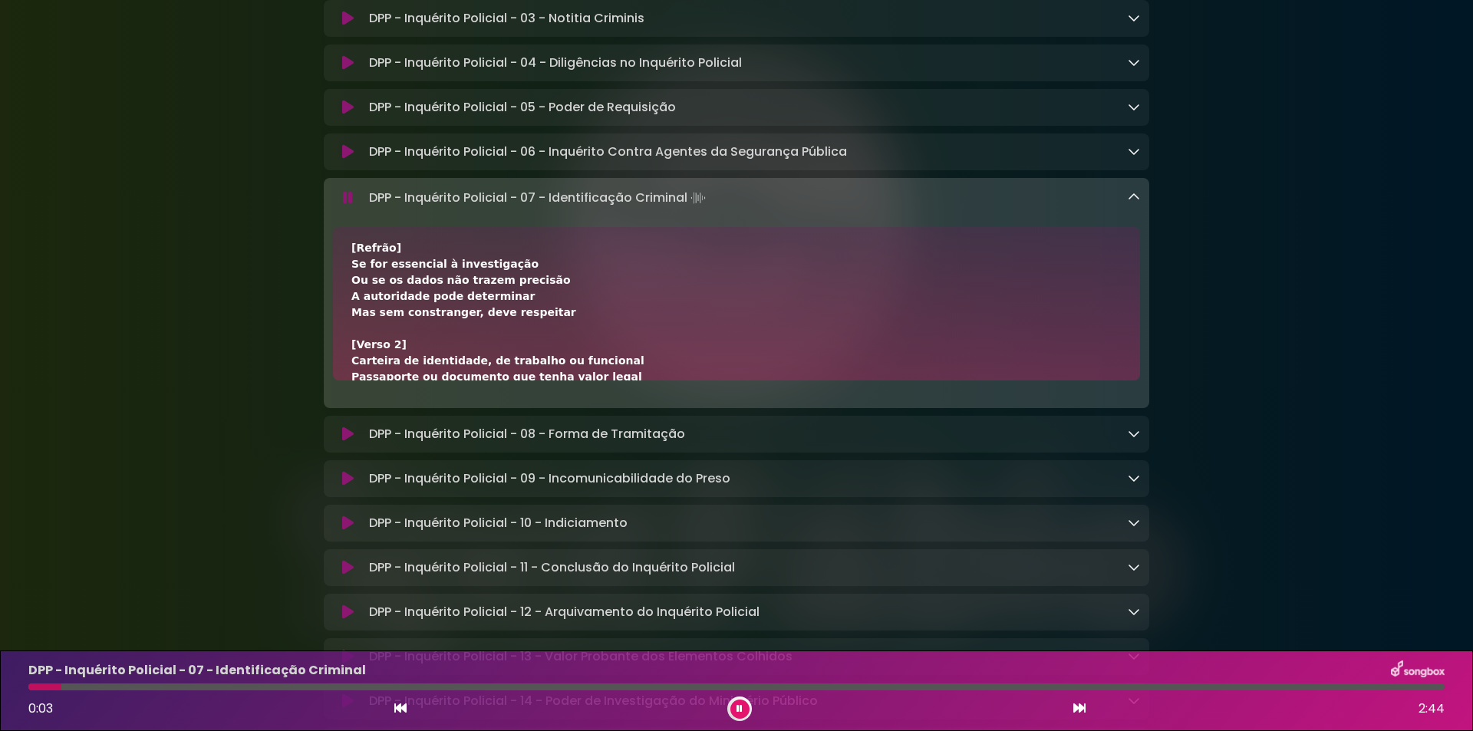
scroll to position [0, 0]
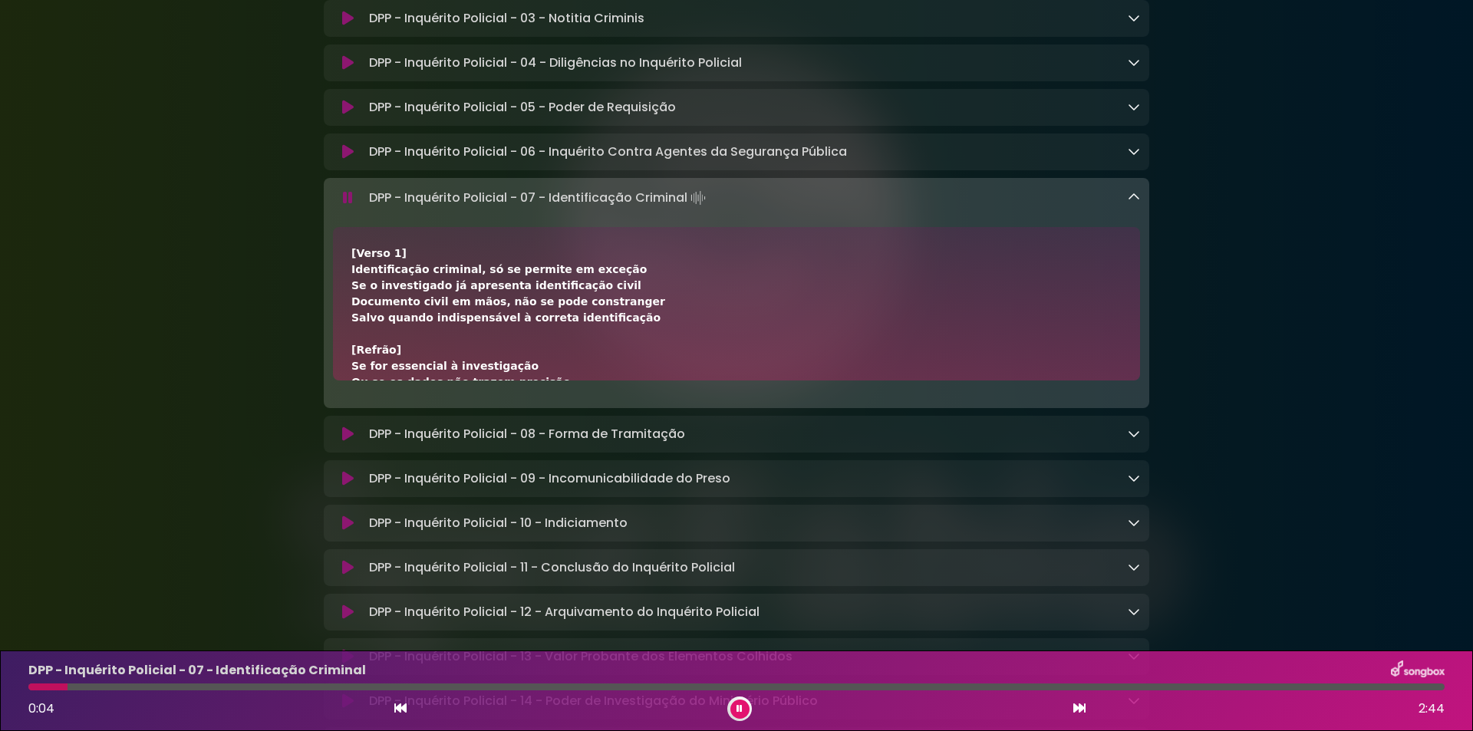
click at [160, 680] on div "DPP - Inquérito Policial - 07 - Identificação Criminal 0:04 2:44" at bounding box center [736, 690] width 1434 height 61
click at [163, 683] on div at bounding box center [736, 686] width 1416 height 7
click at [195, 686] on div at bounding box center [736, 686] width 1416 height 7
click at [235, 689] on div at bounding box center [736, 686] width 1416 height 7
click at [269, 688] on div at bounding box center [736, 686] width 1416 height 7
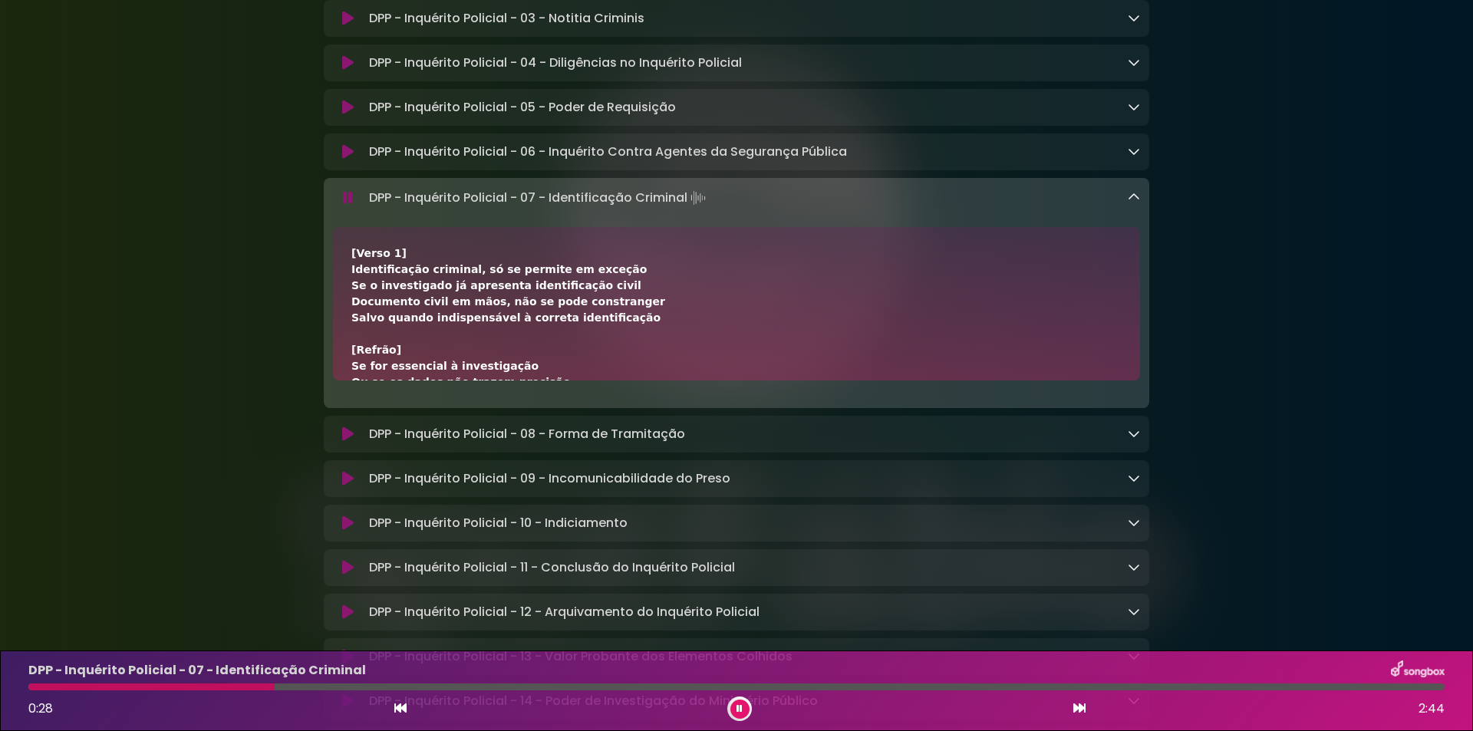
click at [318, 688] on div at bounding box center [736, 686] width 1416 height 7
click at [357, 688] on div at bounding box center [736, 686] width 1416 height 7
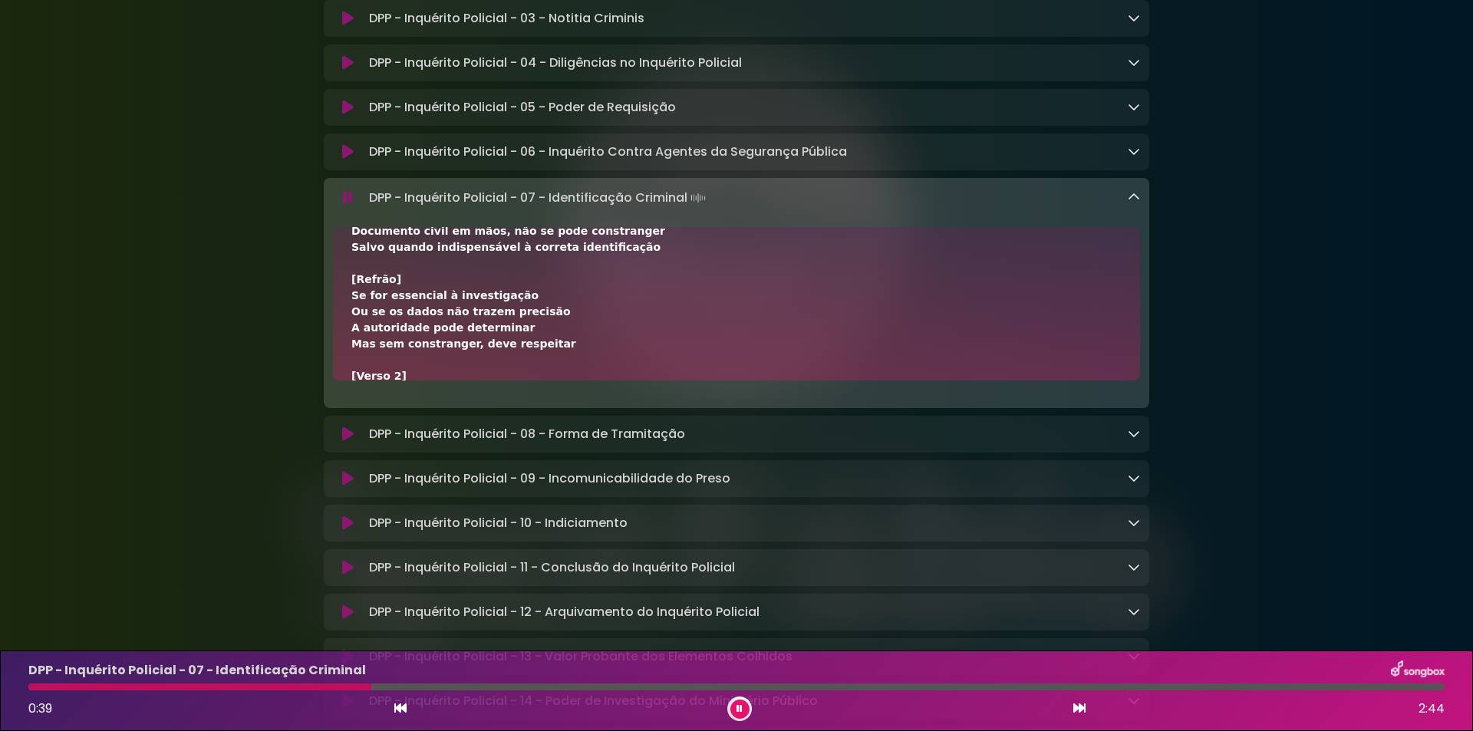
scroll to position [102, 0]
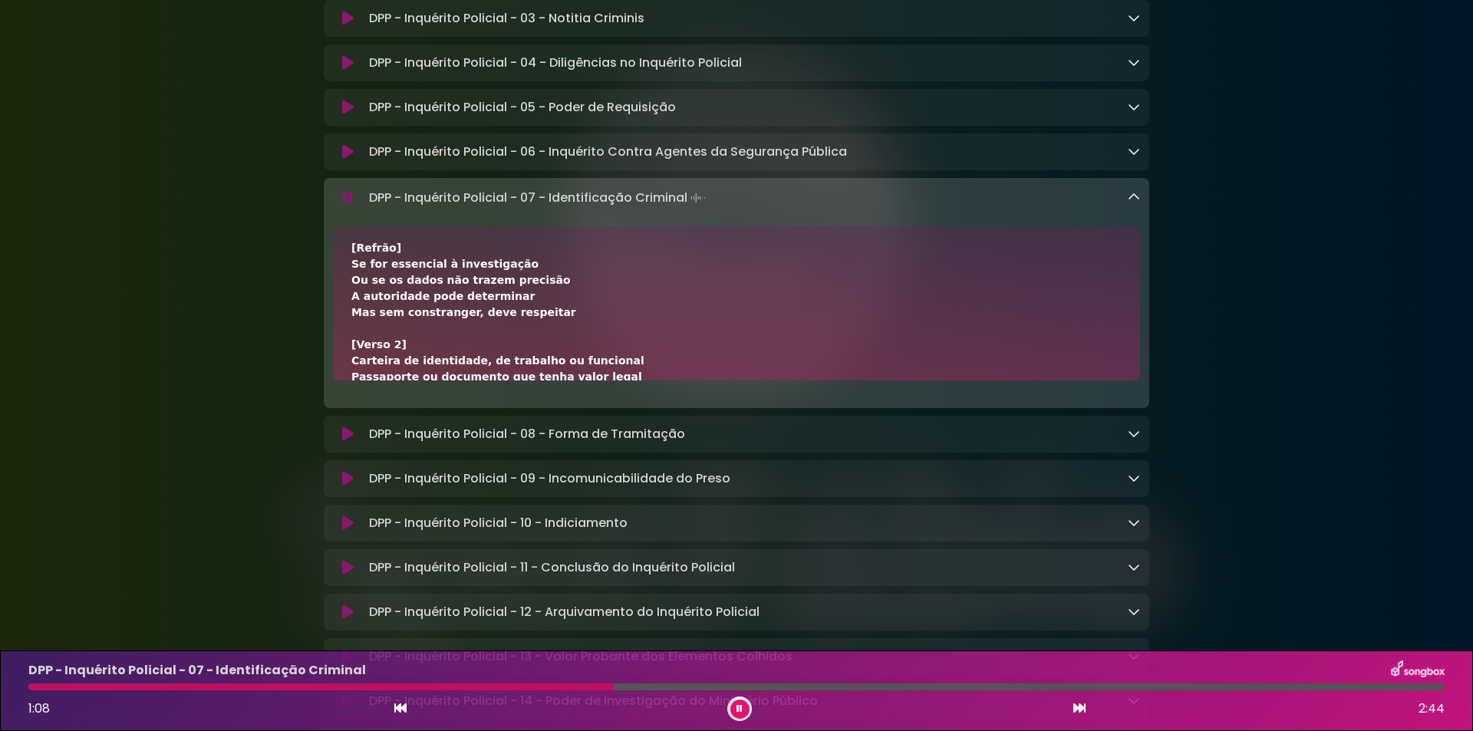
click at [741, 703] on button at bounding box center [739, 708] width 19 height 19
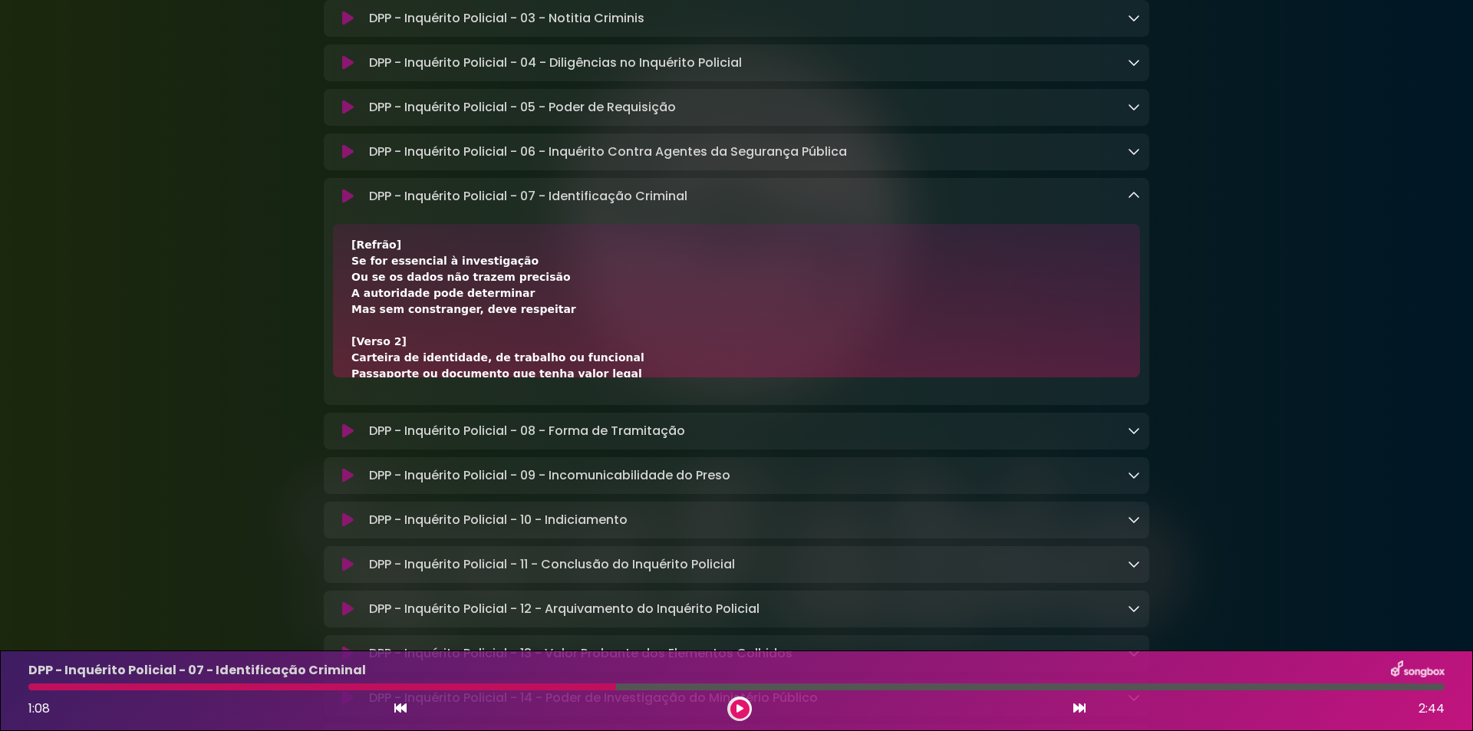
drag, startPoint x: 1232, startPoint y: 304, endPoint x: 1097, endPoint y: 317, distance: 135.6
drag, startPoint x: 364, startPoint y: 291, endPoint x: 714, endPoint y: 286, distance: 349.8
click at [714, 206] on div "DPP - Inquérito Policial - 07 - Identificação Criminal Loading Track..." at bounding box center [751, 196] width 777 height 18
copy p "DPP - Inquérito Policial - 07 - Identificação Criminal"
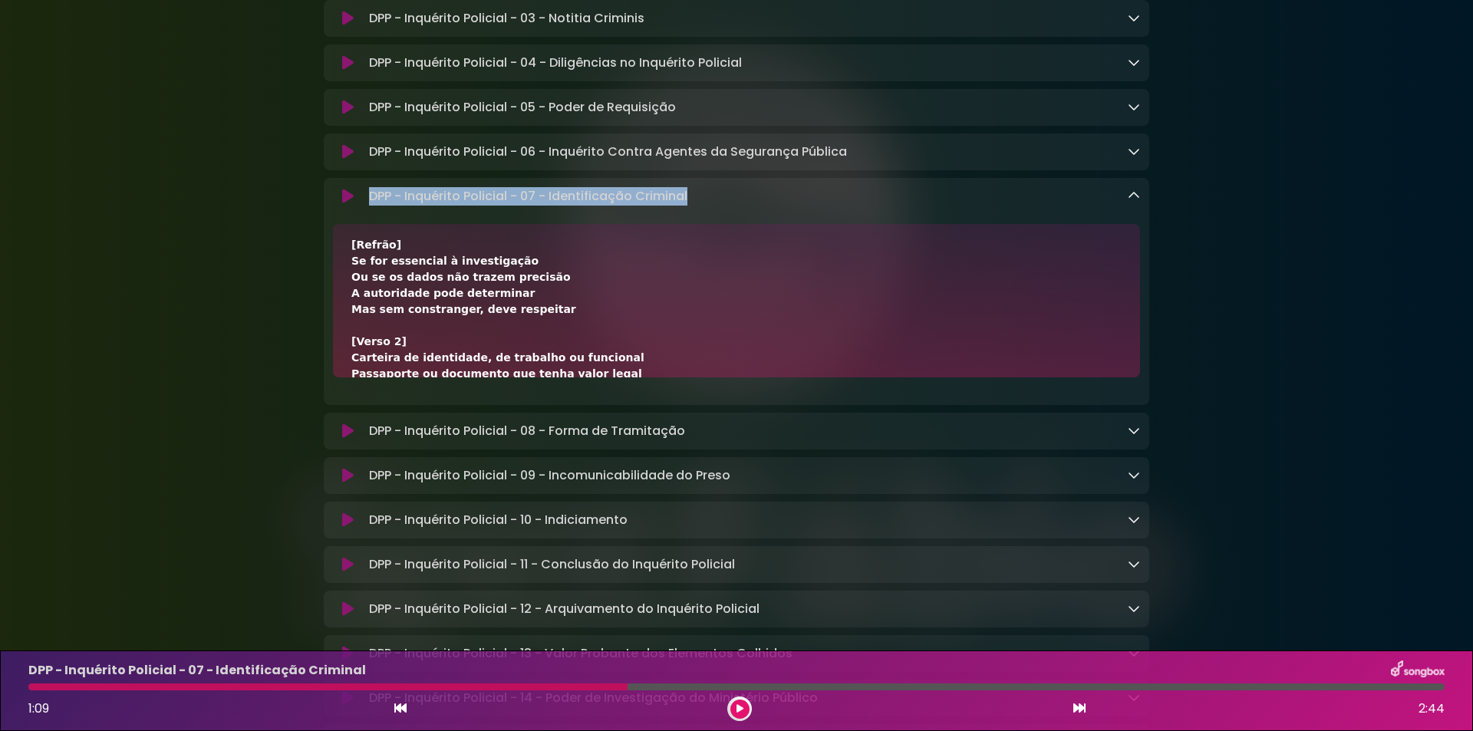
click at [372, 206] on p "DPP - Inquérito Policial - 07 - Identificação Criminal Loading Track..." at bounding box center [528, 196] width 318 height 18
drag, startPoint x: 365, startPoint y: 287, endPoint x: 508, endPoint y: 285, distance: 143.4
click at [508, 206] on div "DPP - Inquérito Policial - 07 - Identificação Criminal Loading Track..." at bounding box center [751, 196] width 777 height 18
copy p "DPP - Inquérito Policial"
drag, startPoint x: 522, startPoint y: 286, endPoint x: 731, endPoint y: 291, distance: 208.7
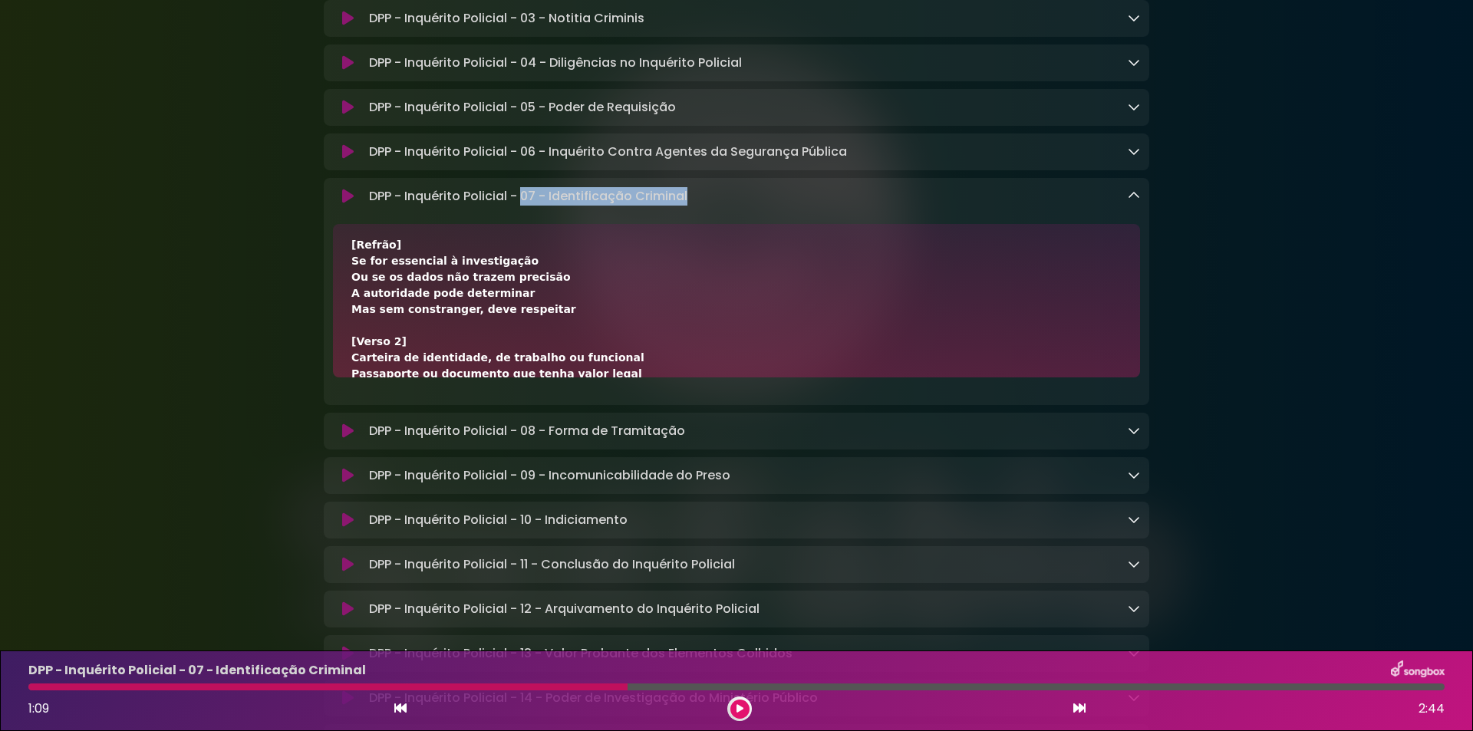
click at [731, 206] on div "DPP - Inquérito Policial - 07 - Identificação Criminal Loading Track..." at bounding box center [751, 196] width 777 height 18
copy p "07 - Identificação Criminal"
drag, startPoint x: 348, startPoint y: 354, endPoint x: 426, endPoint y: 351, distance: 78.3
click at [426, 351] on div "[Verso 1] Identificação criminal, só se permite em exceção Se o investigado já …" at bounding box center [736, 300] width 807 height 153
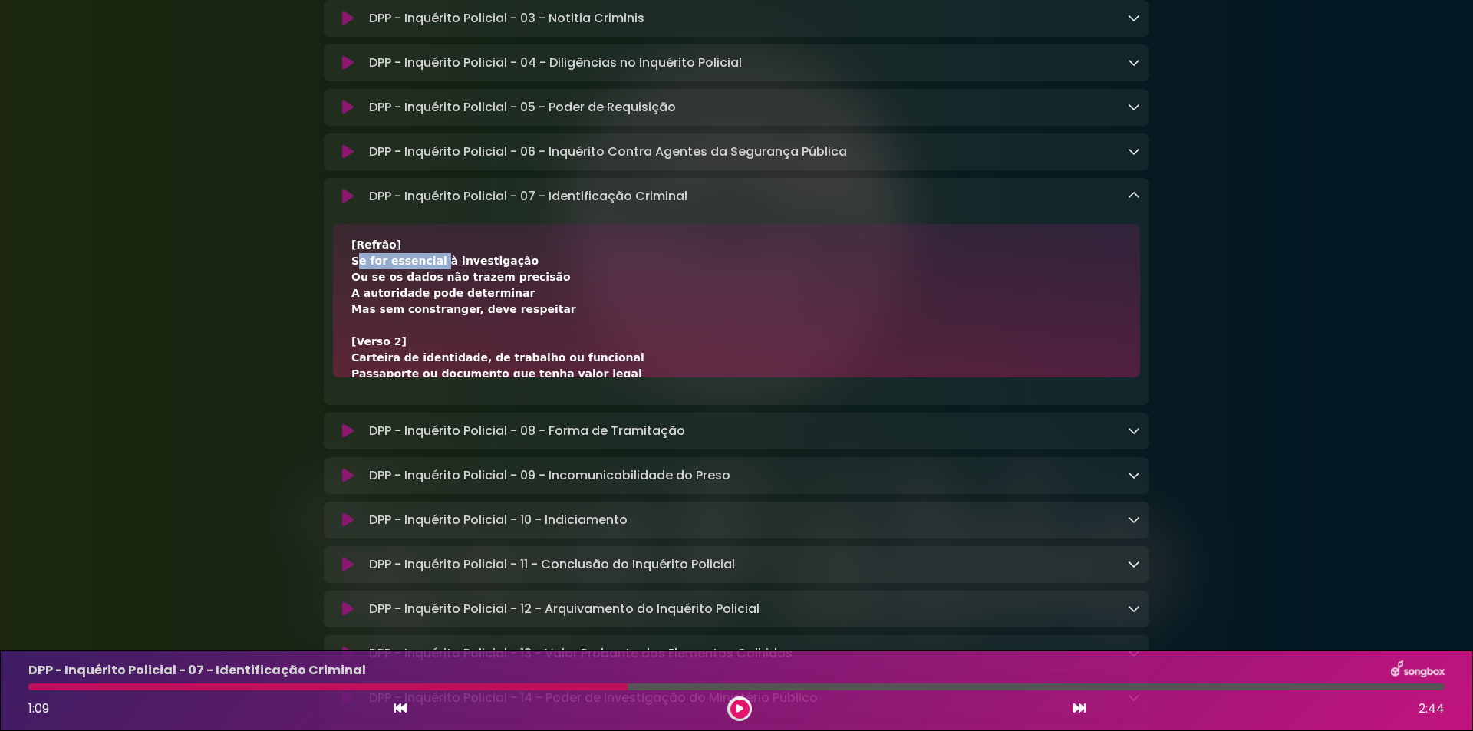
copy div "Se for essencial"
drag, startPoint x: 498, startPoint y: 347, endPoint x: 488, endPoint y: 350, distance: 10.2
click at [488, 350] on div "[Verso 1] Identificação criminal, só se permite em exceção Se o investigado já …" at bounding box center [736, 405] width 770 height 531
click at [460, 360] on div "[Verso 1] Identificação criminal, só se permite em exceção Se o investigado já …" at bounding box center [736, 405] width 770 height 531
drag, startPoint x: 498, startPoint y: 354, endPoint x: 431, endPoint y: 354, distance: 66.7
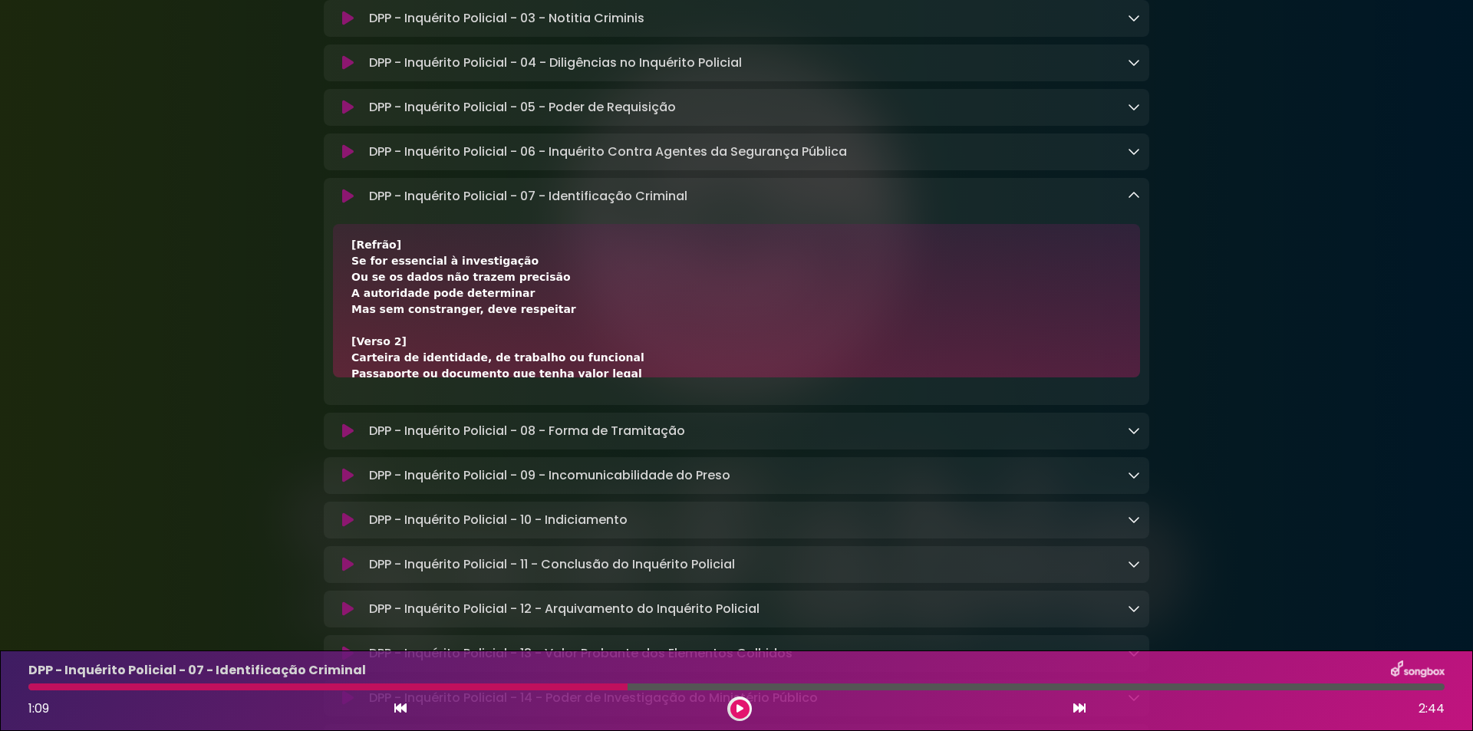
click at [431, 354] on div "[Verso 1] Identificação criminal, só se permite em exceção Se o investigado já …" at bounding box center [736, 405] width 770 height 531
copy div "à investigação"
drag, startPoint x: 351, startPoint y: 370, endPoint x: 549, endPoint y: 370, distance: 197.9
click at [549, 370] on div "[Verso 1] Identificação criminal, só se permite em exceção Se o investigado já …" at bounding box center [736, 405] width 770 height 531
copy div "Ou se os dados não trazem precisão"
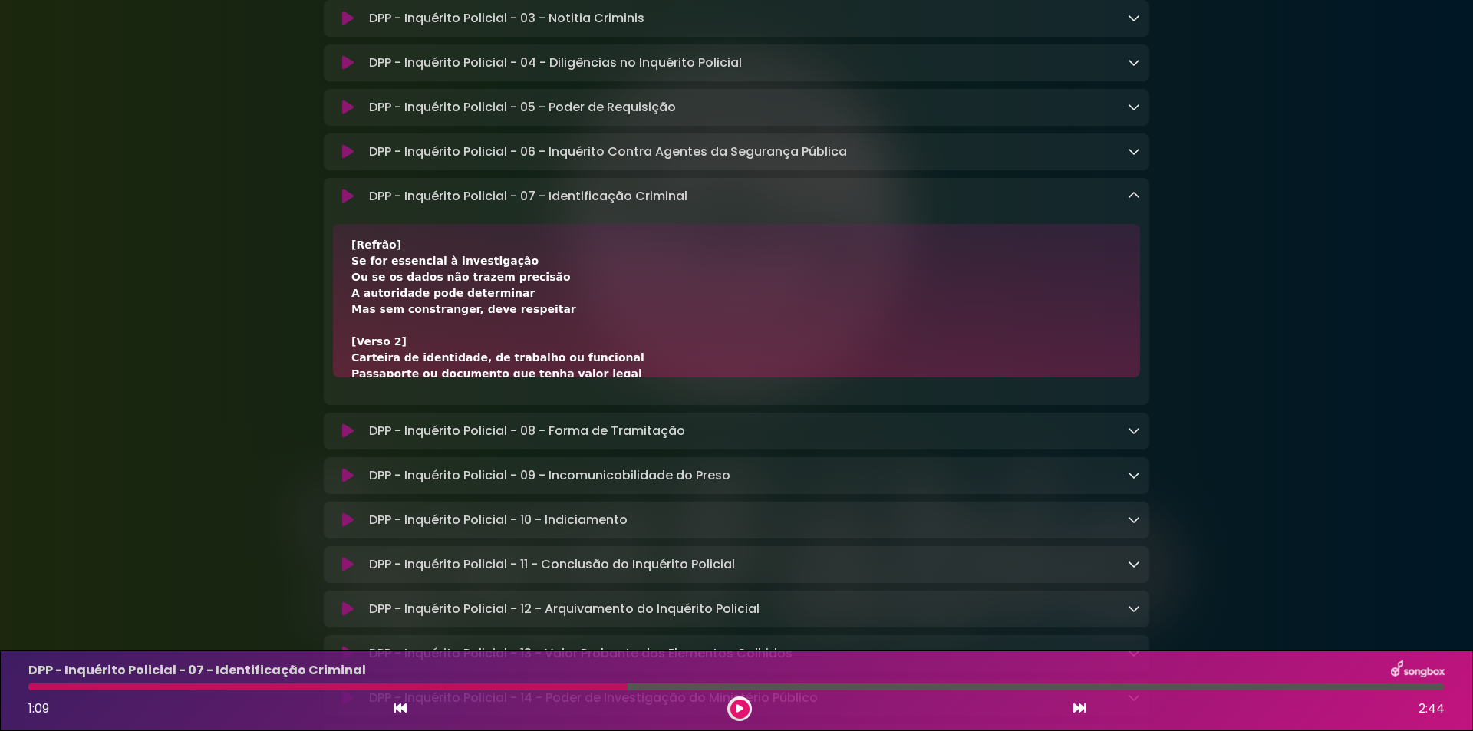
drag, startPoint x: 350, startPoint y: 389, endPoint x: 511, endPoint y: 388, distance: 160.3
click at [511, 377] on div "[Verso 1] Identificação criminal, só se permite em exceção Se o investigado já …" at bounding box center [736, 300] width 807 height 153
copy div "A autoridade pode determinar"
drag, startPoint x: 467, startPoint y: 416, endPoint x: 457, endPoint y: 407, distance: 13.1
click at [457, 407] on div "[Verso 1] Identificação criminal, só se permite em exceção Se o investigado já …" at bounding box center [736, 405] width 770 height 531
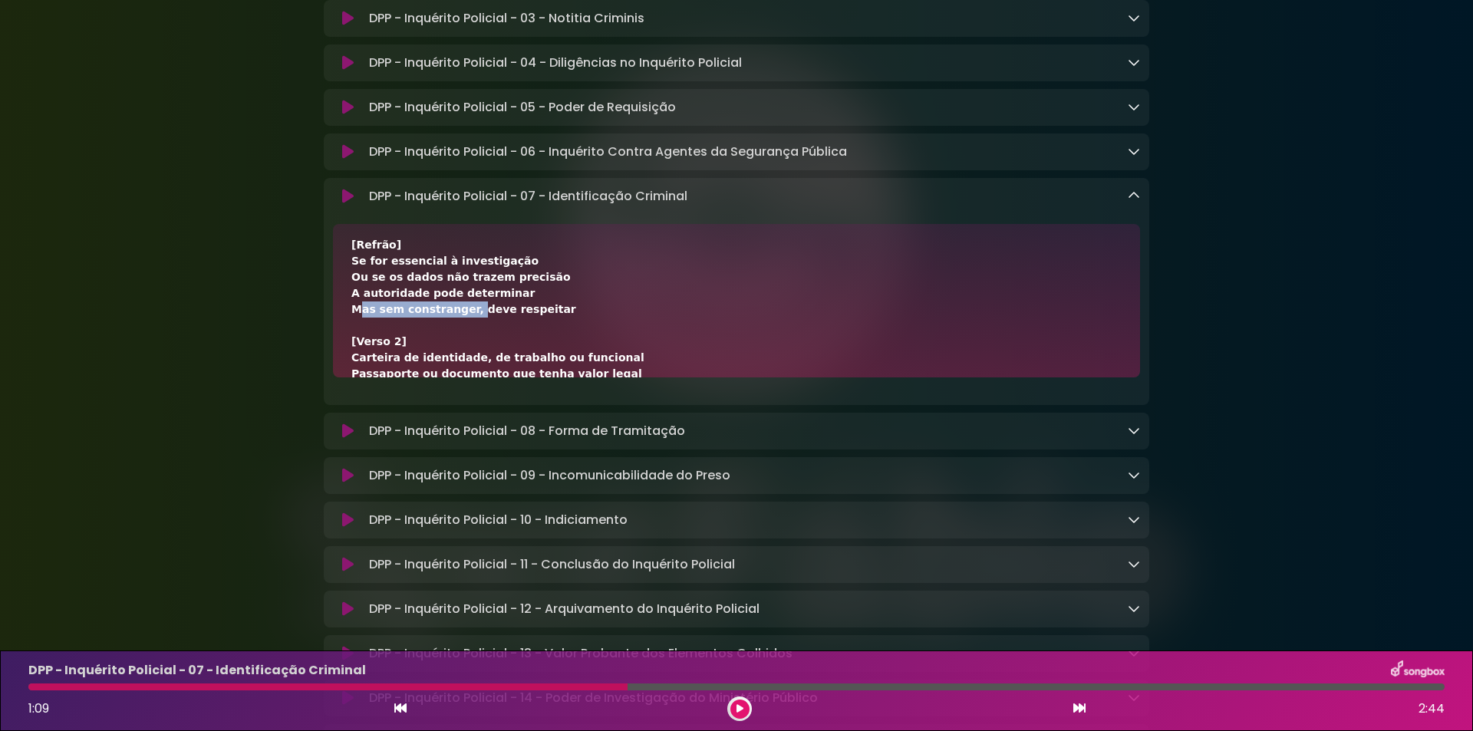
copy div "Mas sem constranger,"
click at [558, 406] on div "[Verso 1] Identificação criminal, só se permite em exceção Se o investigado já …" at bounding box center [736, 405] width 770 height 531
drag, startPoint x: 540, startPoint y: 407, endPoint x: 461, endPoint y: 409, distance: 79.0
click at [461, 409] on div "[Verso 1] Identificação criminal, só se permite em exceção Se o investigado já …" at bounding box center [736, 405] width 770 height 531
